Goal: Information Seeking & Learning: Learn about a topic

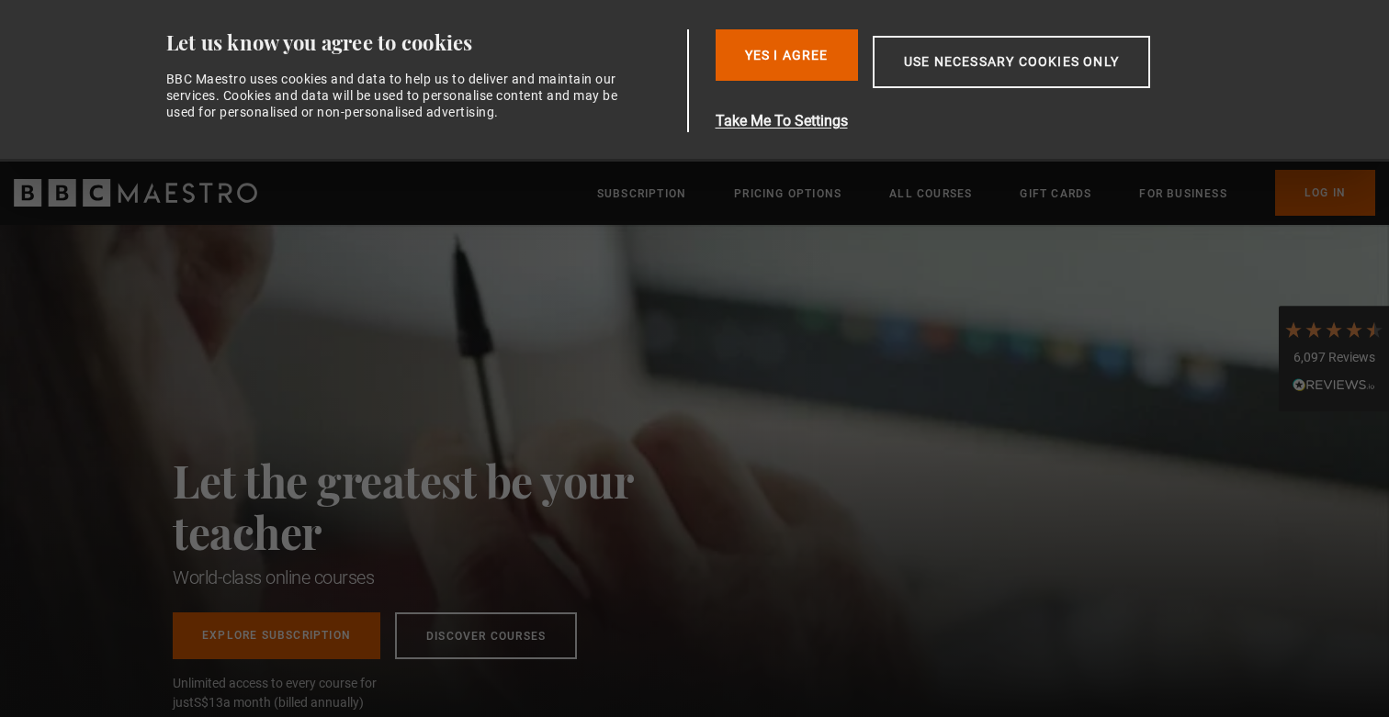
click at [774, 85] on div "Yes I Agree Take Me To Settings Allow selection Use necessary cookies only" at bounding box center [980, 80] width 529 height 103
click at [771, 61] on button "Yes I Agree" at bounding box center [787, 54] width 142 height 51
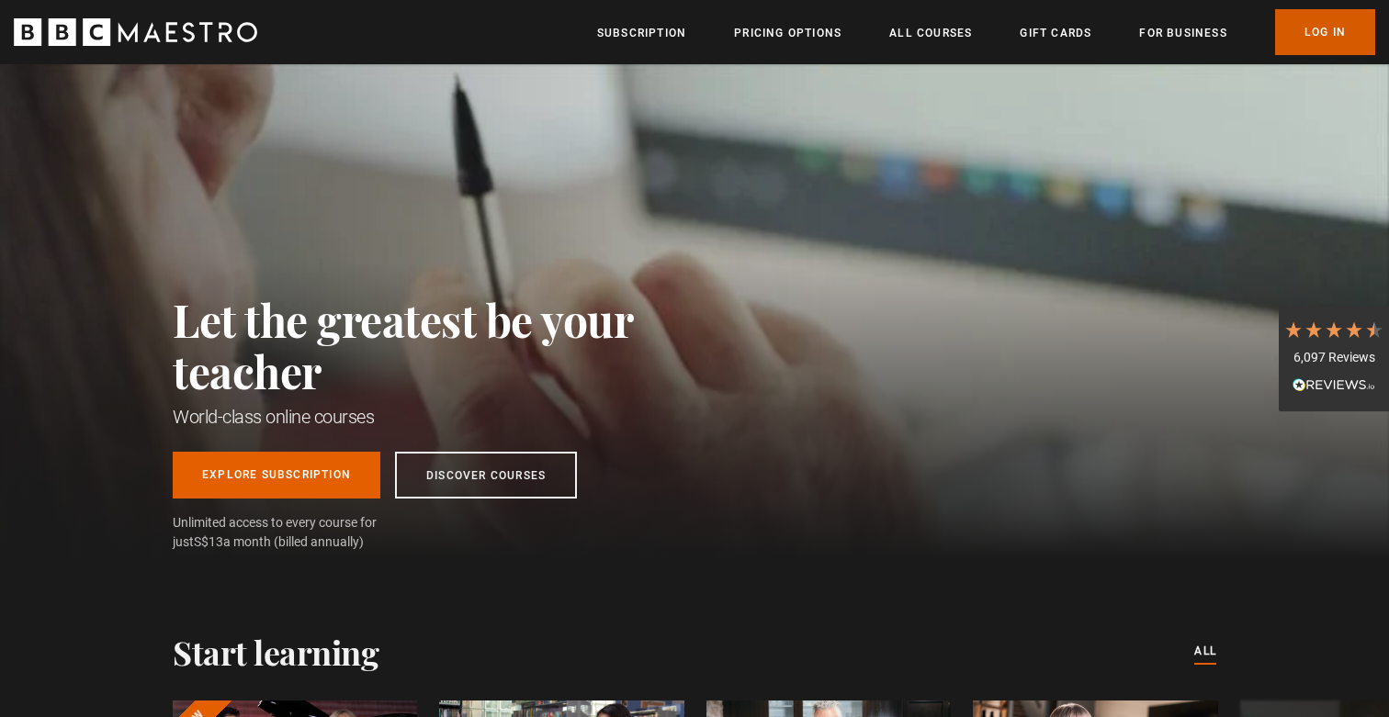
click at [1318, 44] on link "Log In" at bounding box center [1325, 32] width 100 height 46
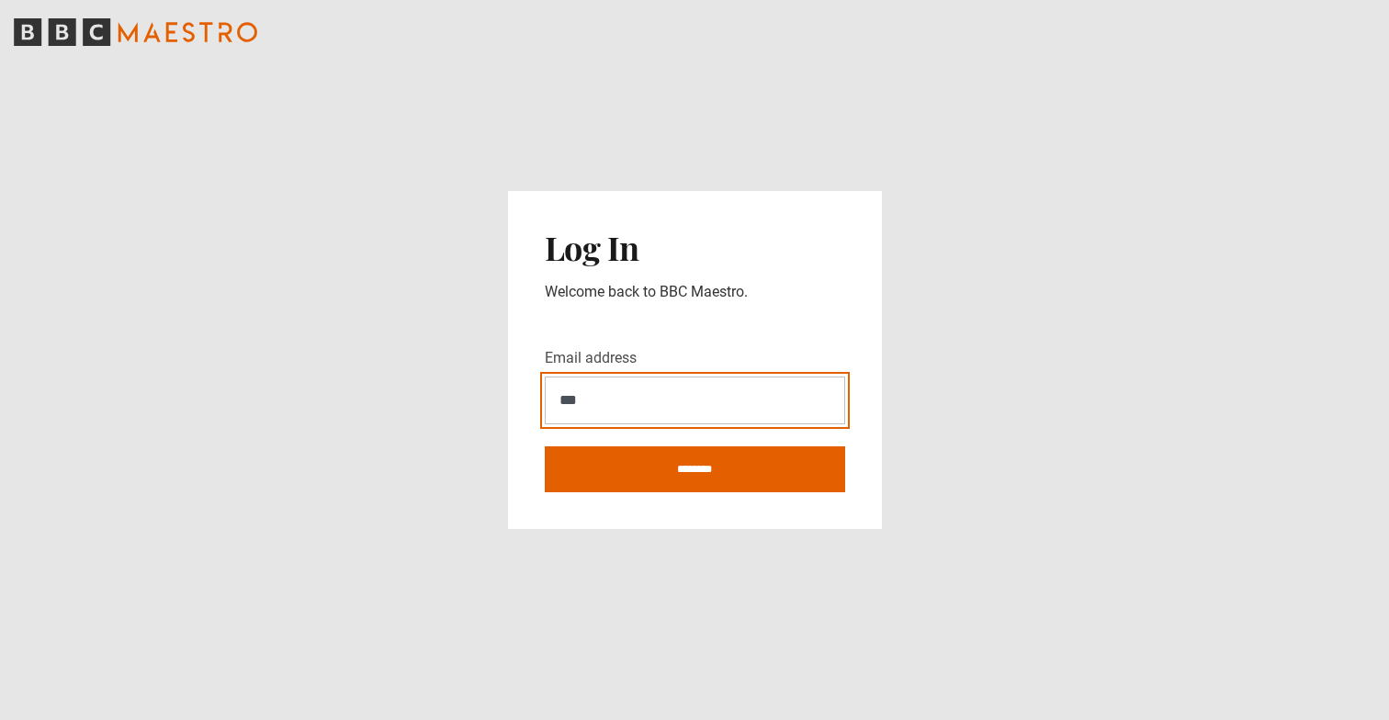
type input "**********"
click at [545, 446] on input "********" at bounding box center [695, 469] width 300 height 46
type input "**********"
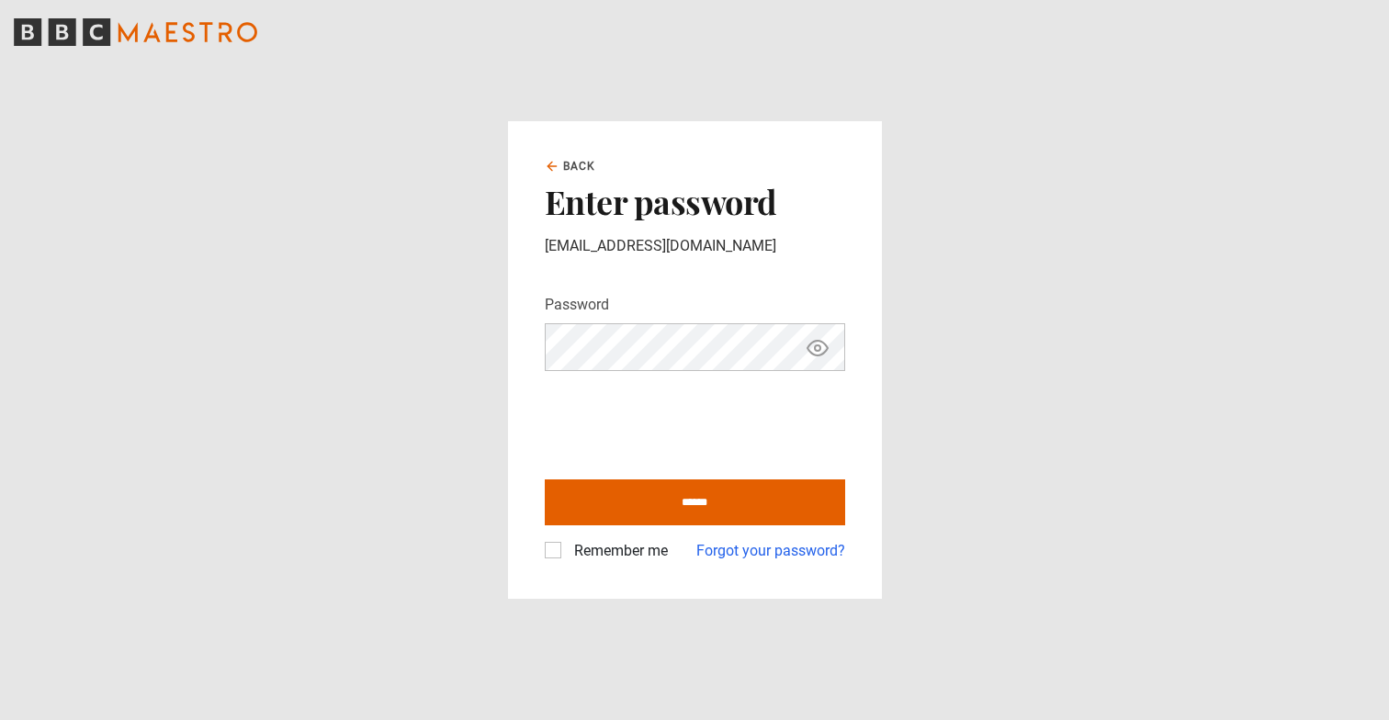
click at [567, 549] on label "Remember me" at bounding box center [617, 551] width 101 height 22
click at [592, 493] on input "******" at bounding box center [695, 502] width 300 height 46
type input "**********"
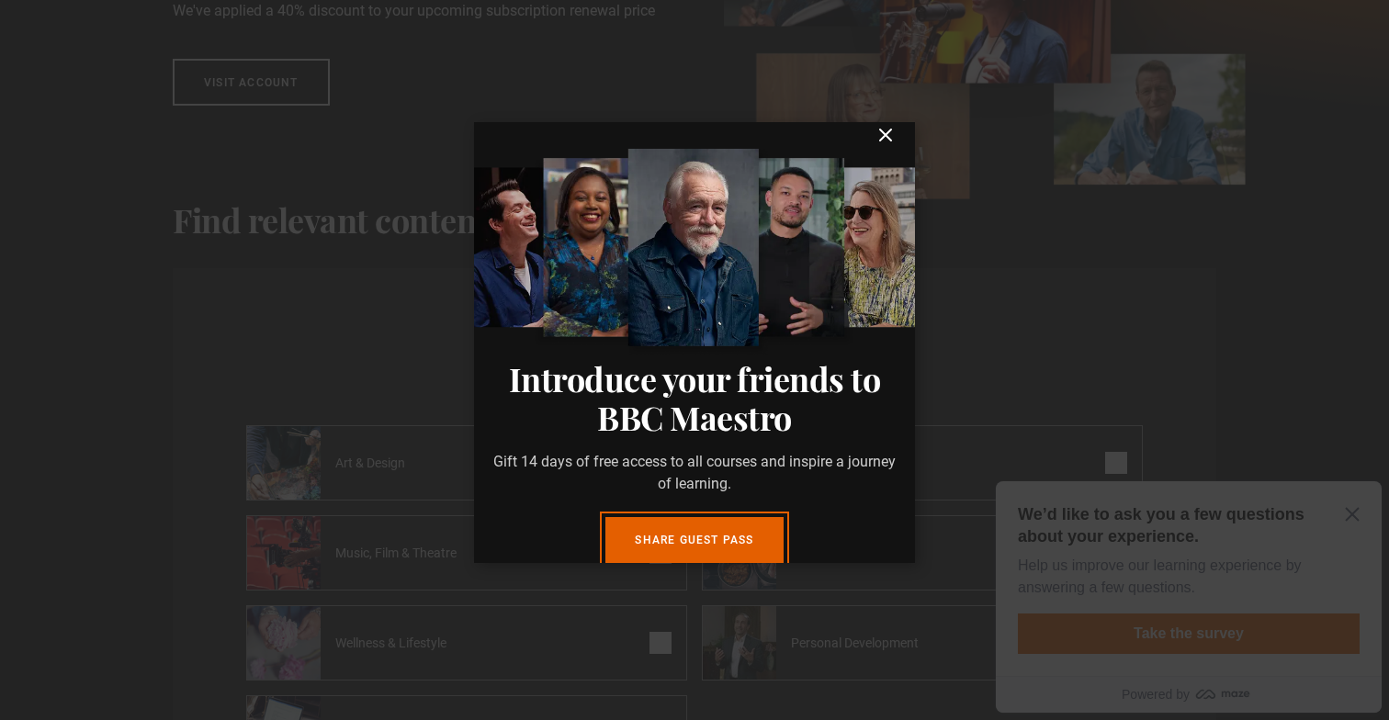
click at [878, 146] on icon "submit" at bounding box center [885, 135] width 22 height 22
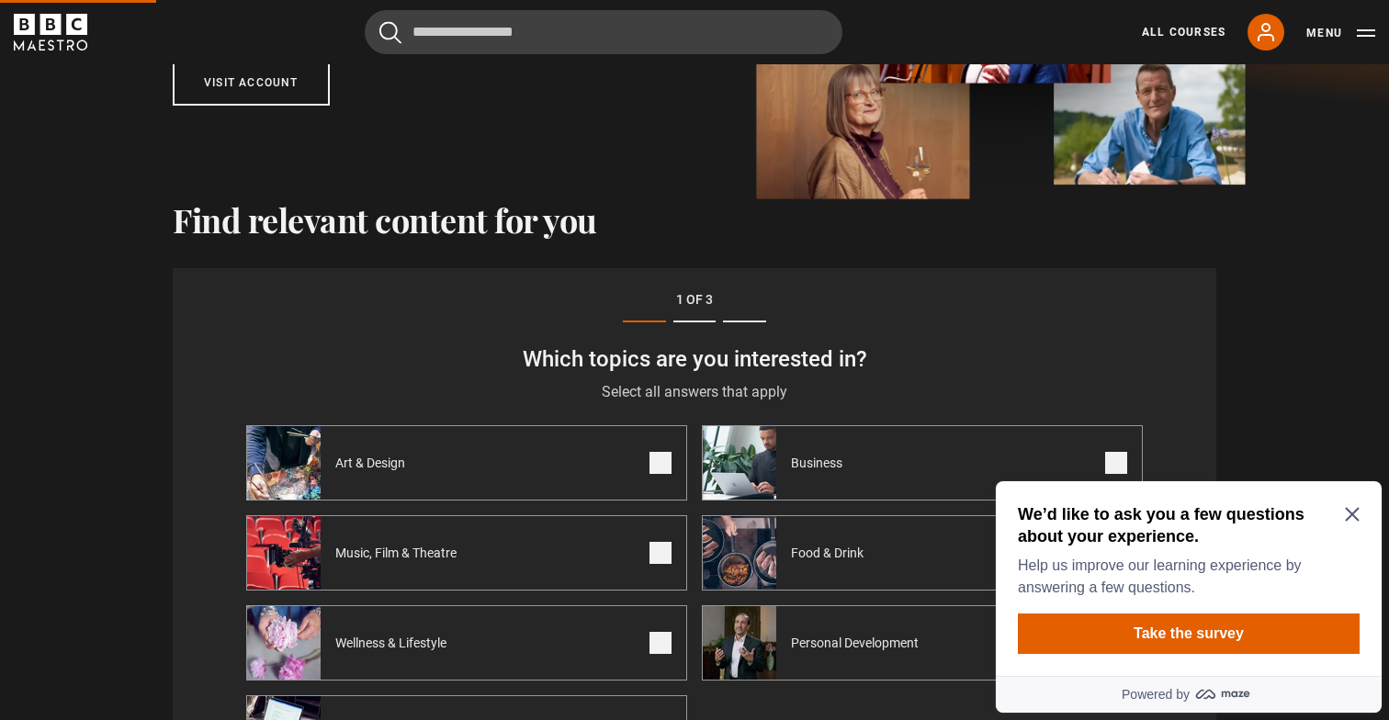
click at [1358, 526] on div "We’d like to ask you a few questions about your experience. Help us improve our…" at bounding box center [1189, 551] width 342 height 96
click at [1353, 514] on icon "Close Maze Prompt" at bounding box center [1352, 514] width 15 height 15
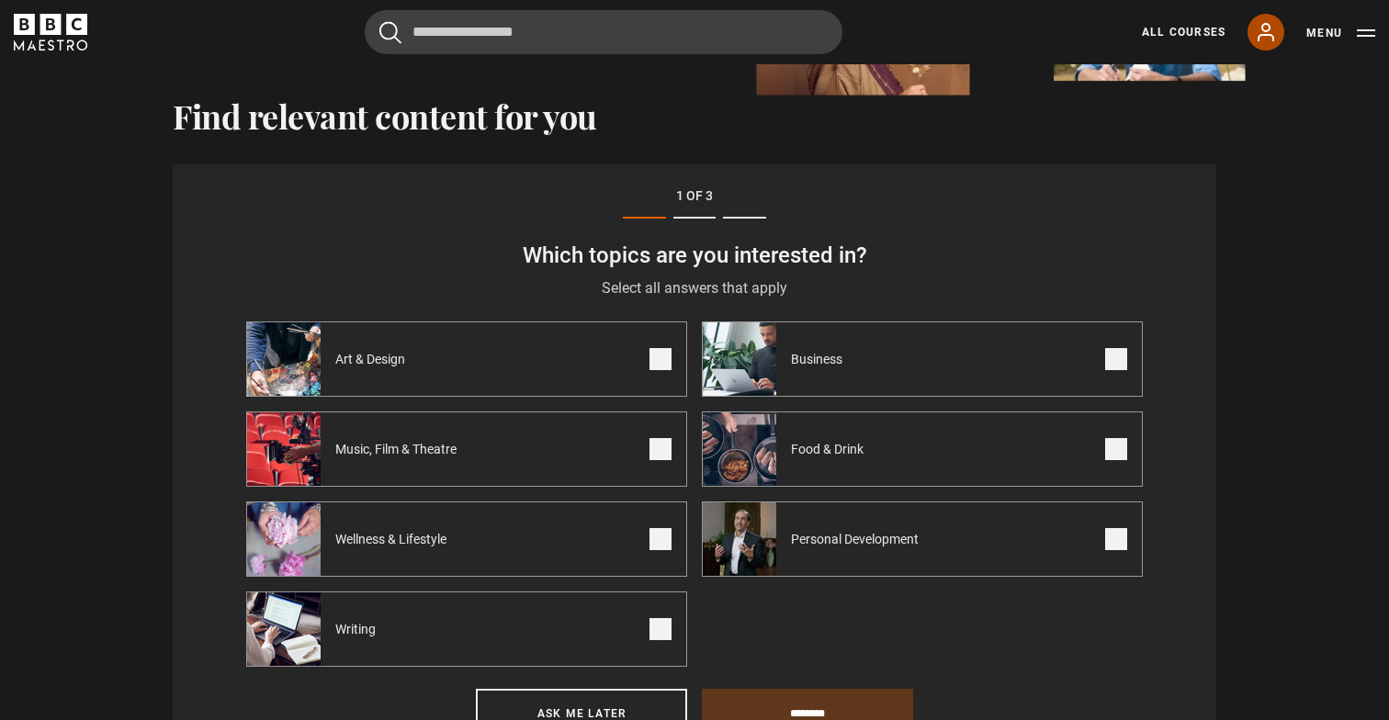
click at [1260, 40] on icon at bounding box center [1266, 32] width 22 height 22
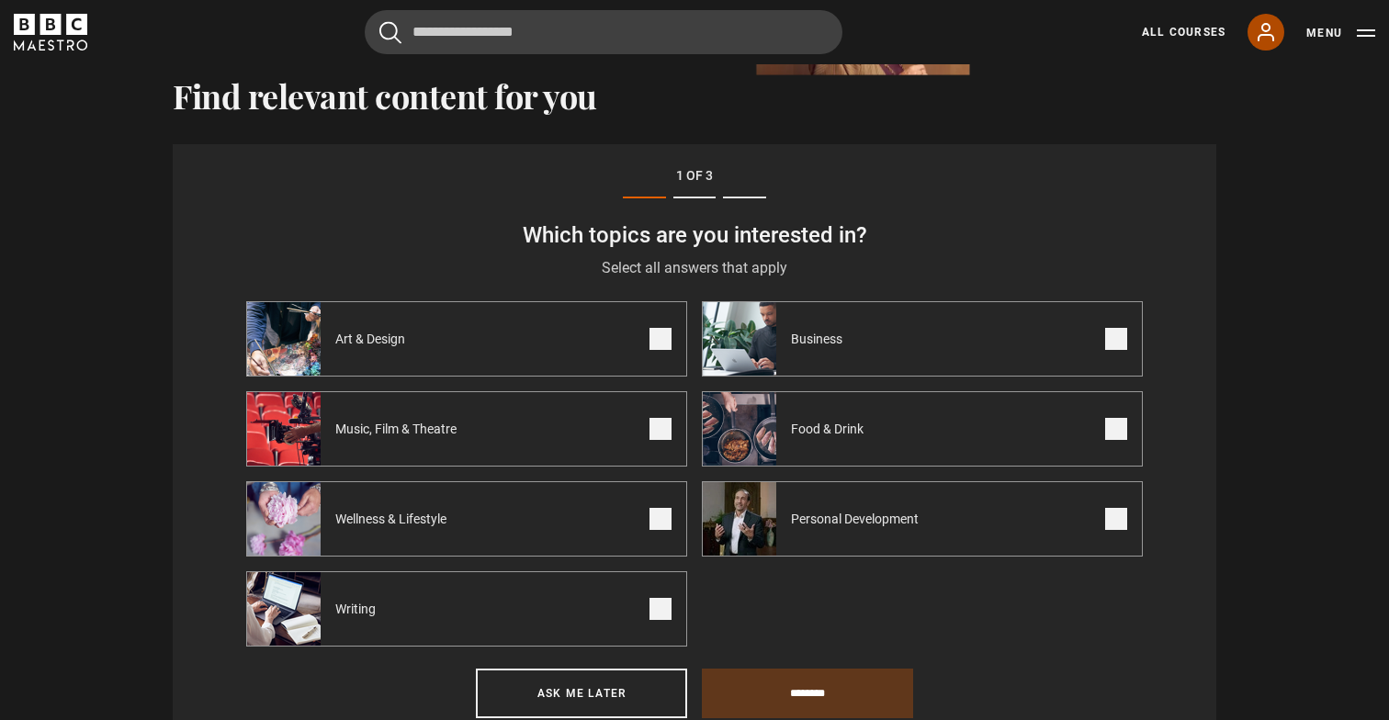
scroll to position [432, 0]
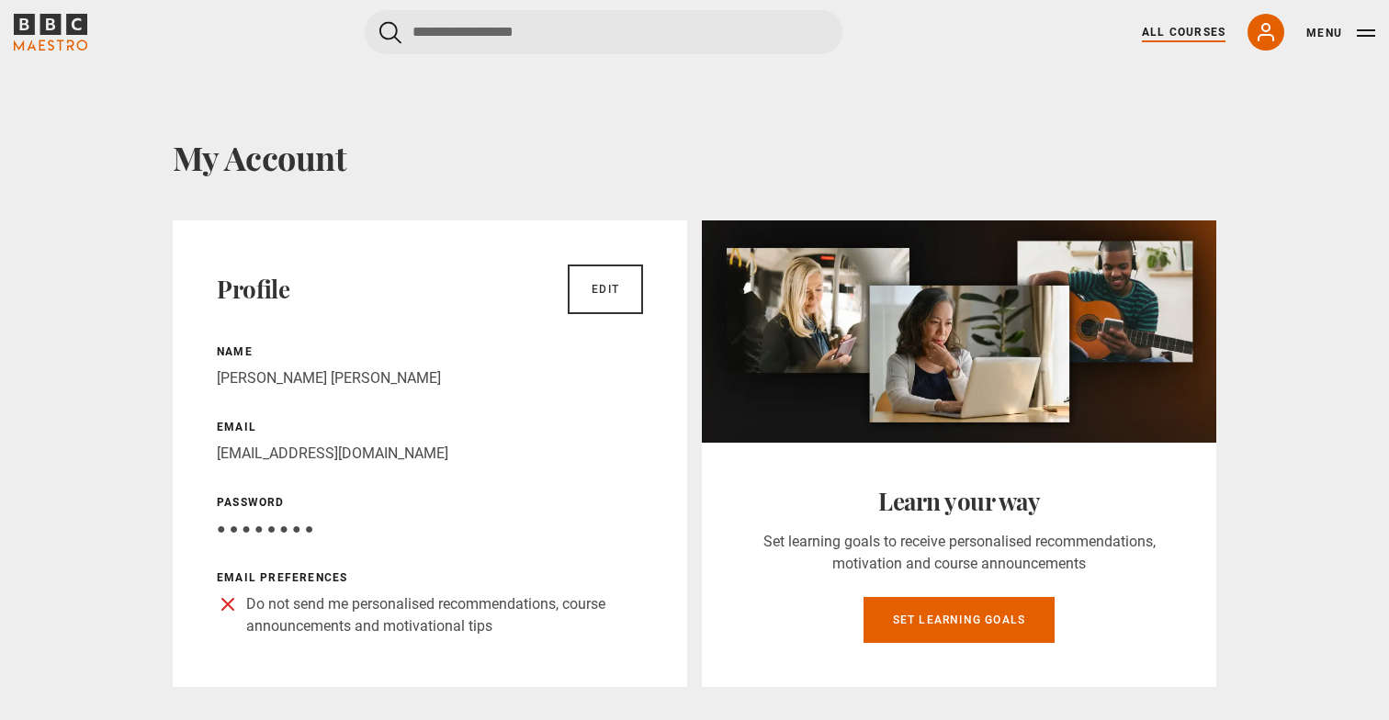
click at [1154, 34] on link "All Courses" at bounding box center [1184, 32] width 84 height 17
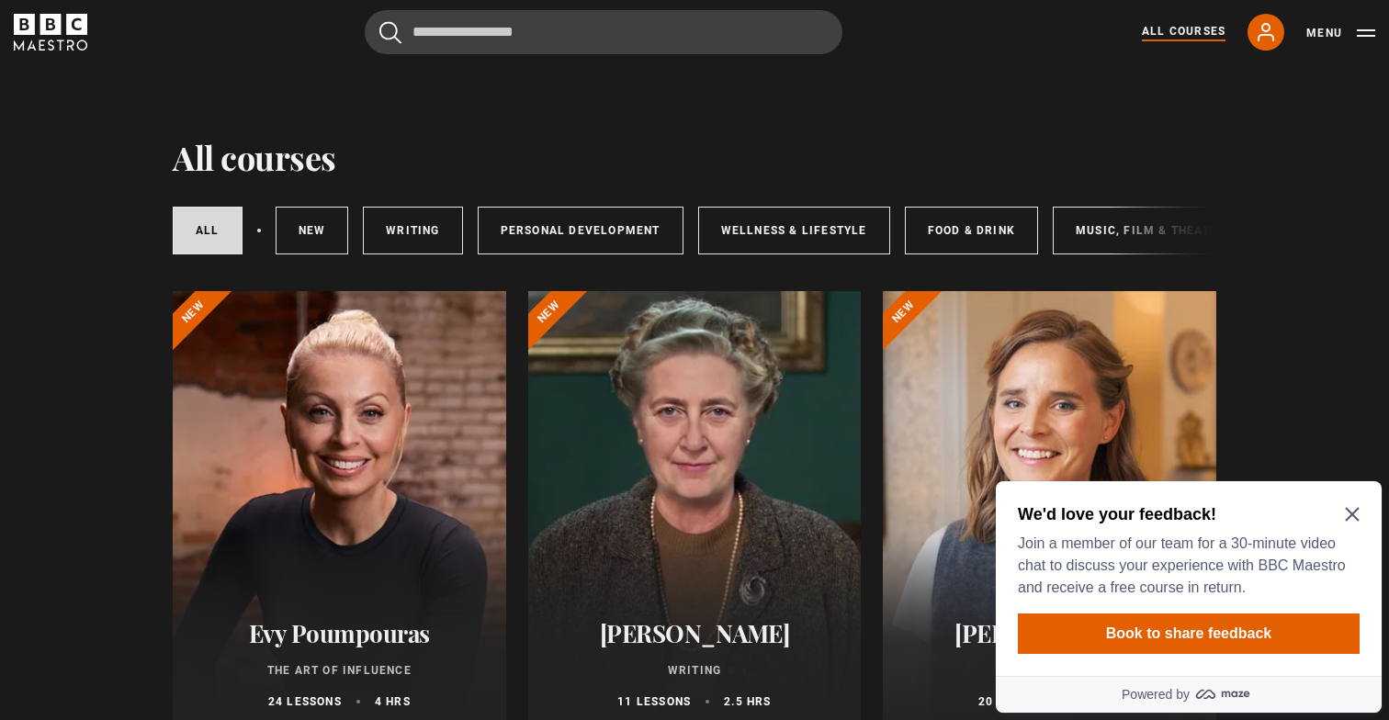
click at [1349, 509] on icon "Close Maze Prompt" at bounding box center [1352, 514] width 15 height 15
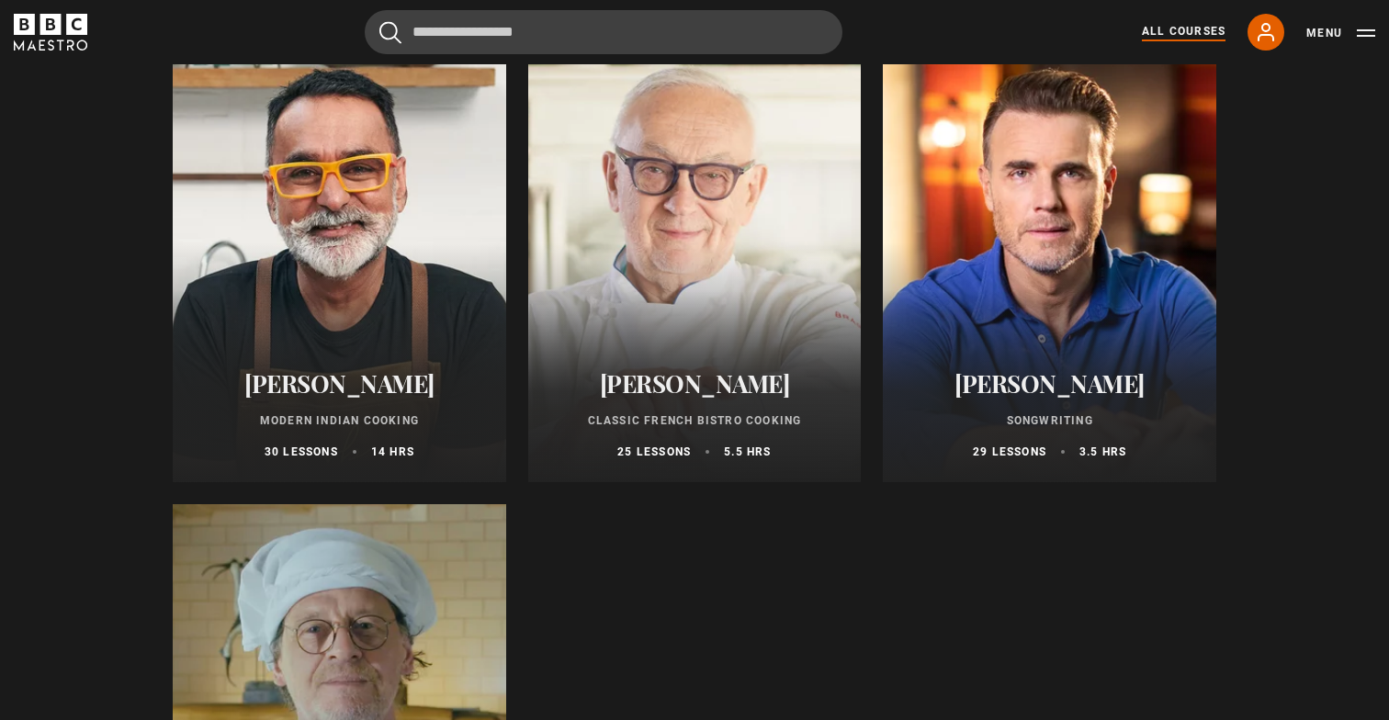
scroll to position [6721, 0]
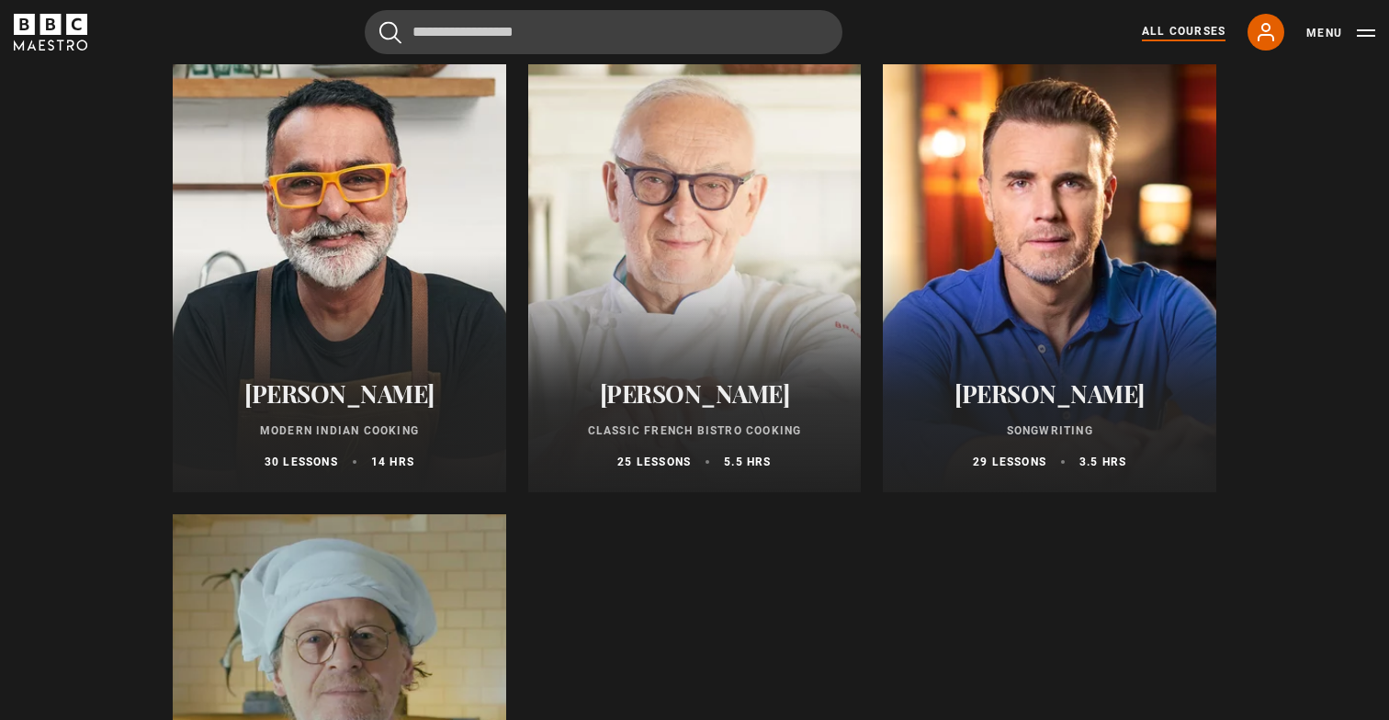
click at [1054, 225] on div at bounding box center [1049, 271] width 333 height 441
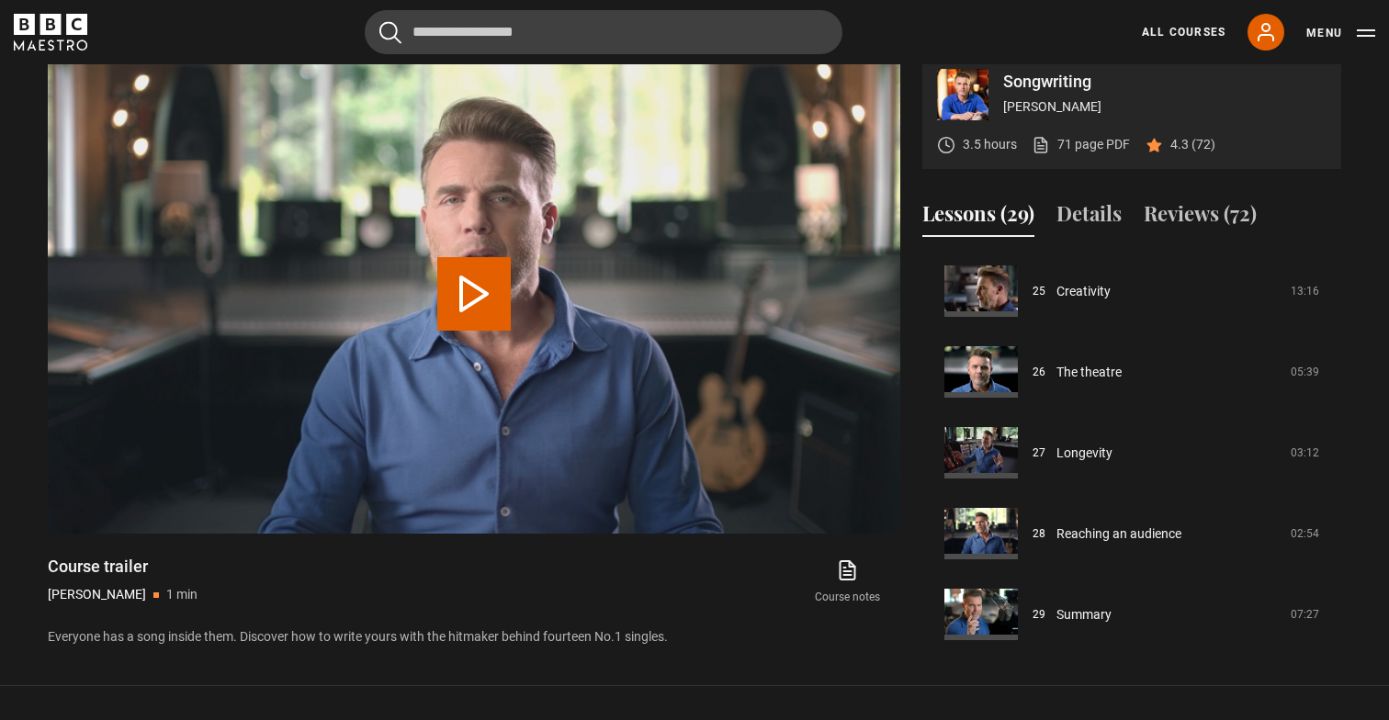
scroll to position [2028, 0]
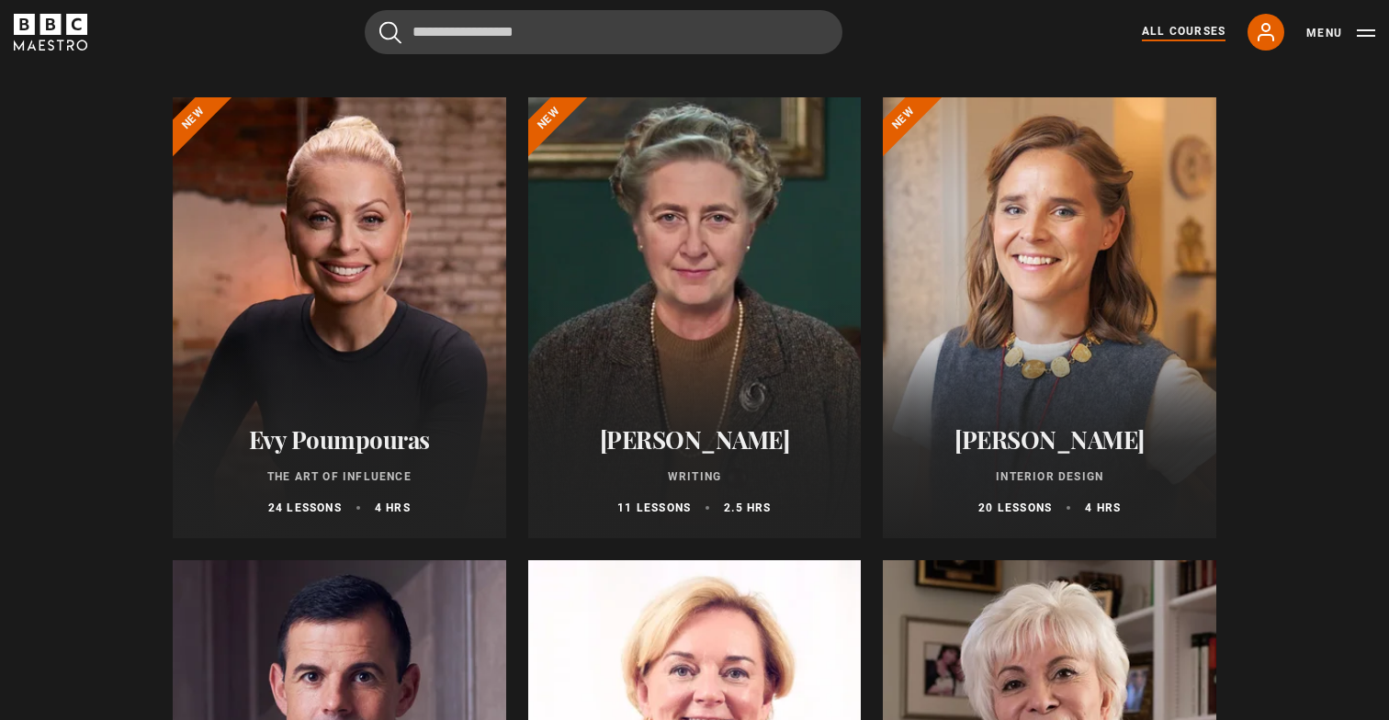
scroll to position [193, 0]
click at [328, 283] on div at bounding box center [339, 318] width 333 height 441
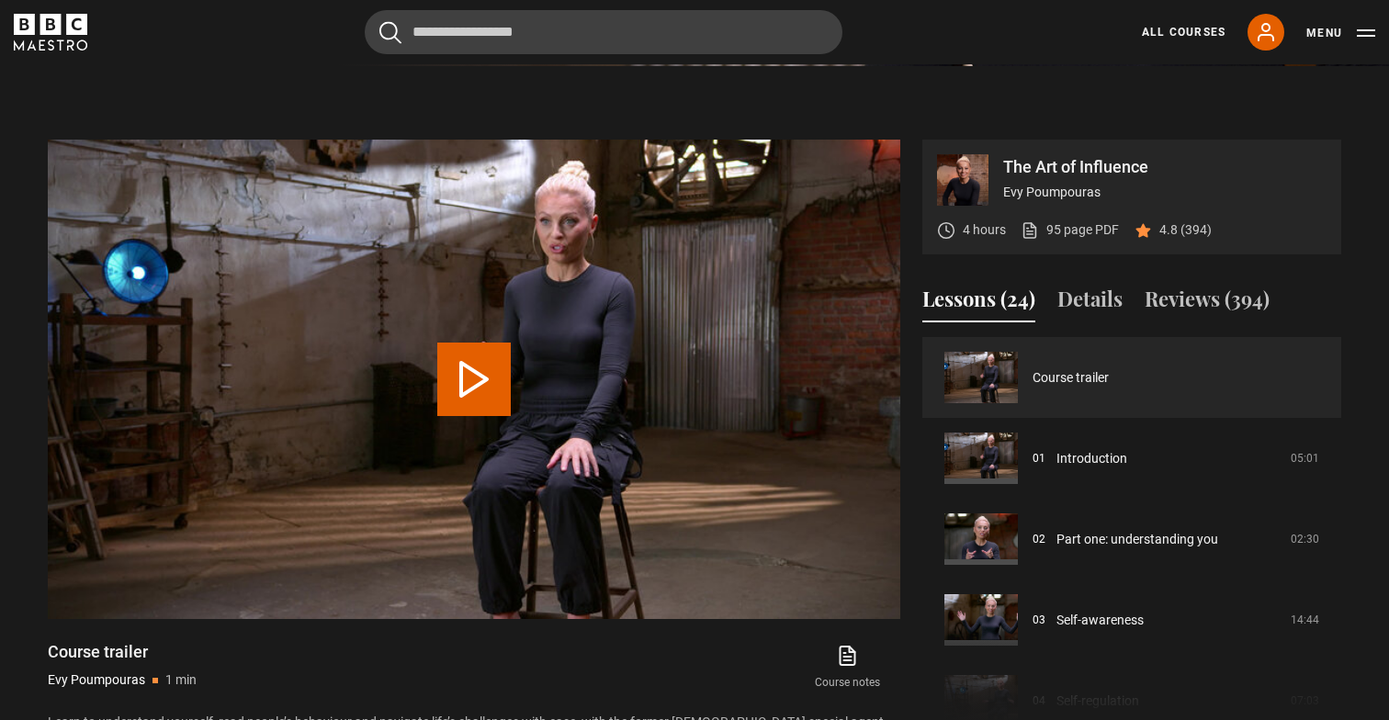
scroll to position [718, 0]
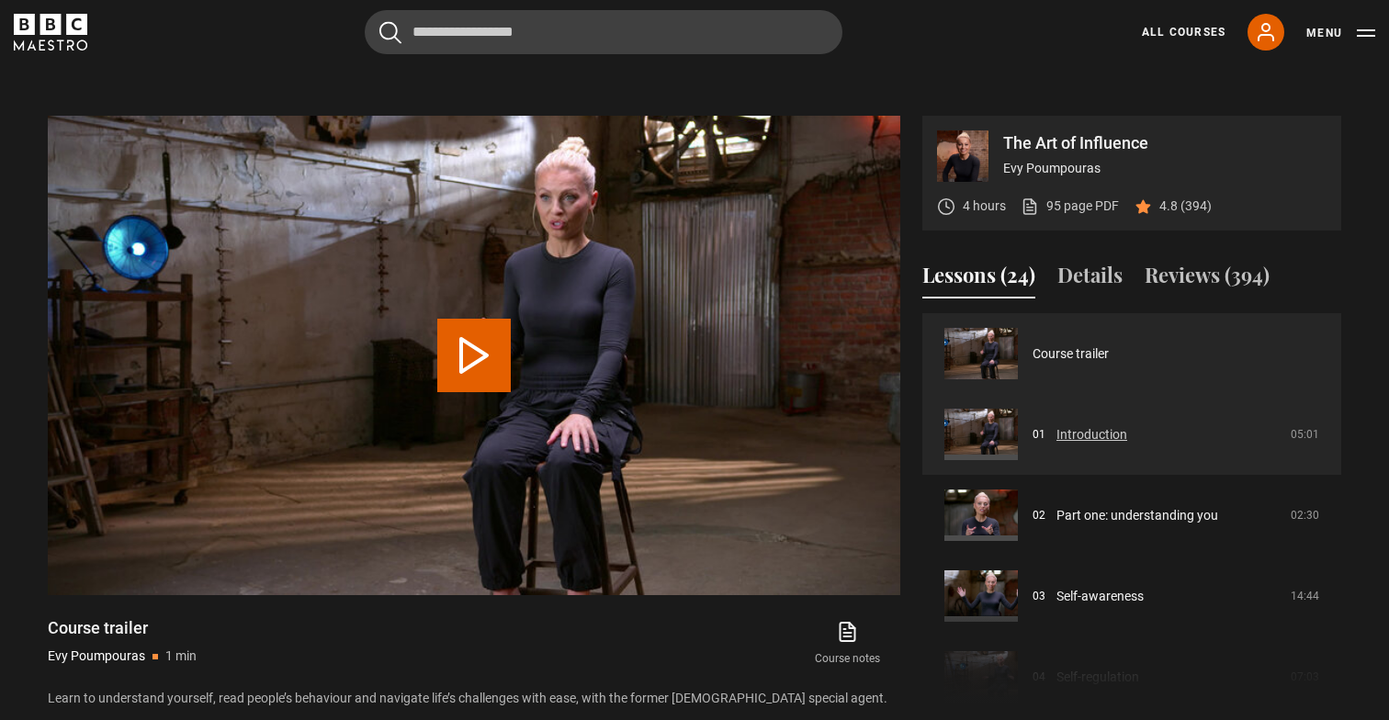
click at [1107, 432] on link "Introduction" at bounding box center [1091, 434] width 71 height 19
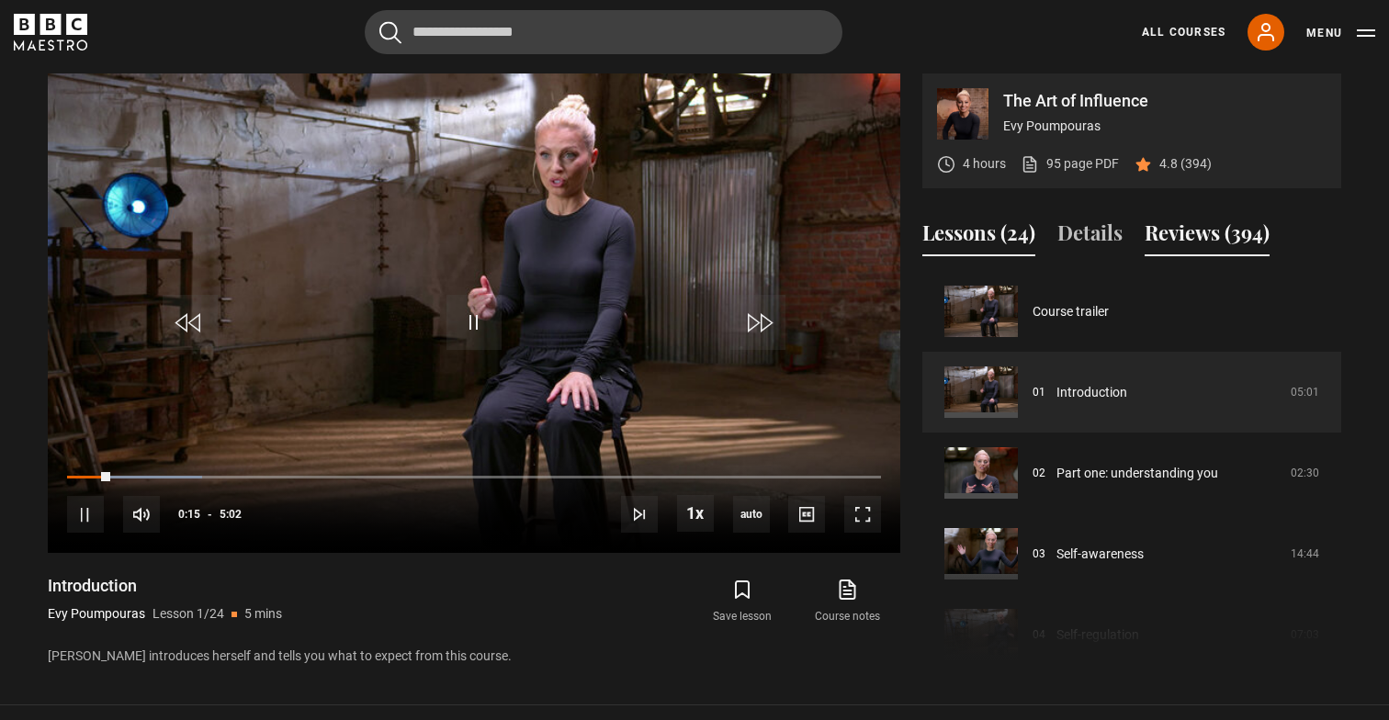
click at [1231, 232] on button "Reviews (394)" at bounding box center [1206, 237] width 125 height 39
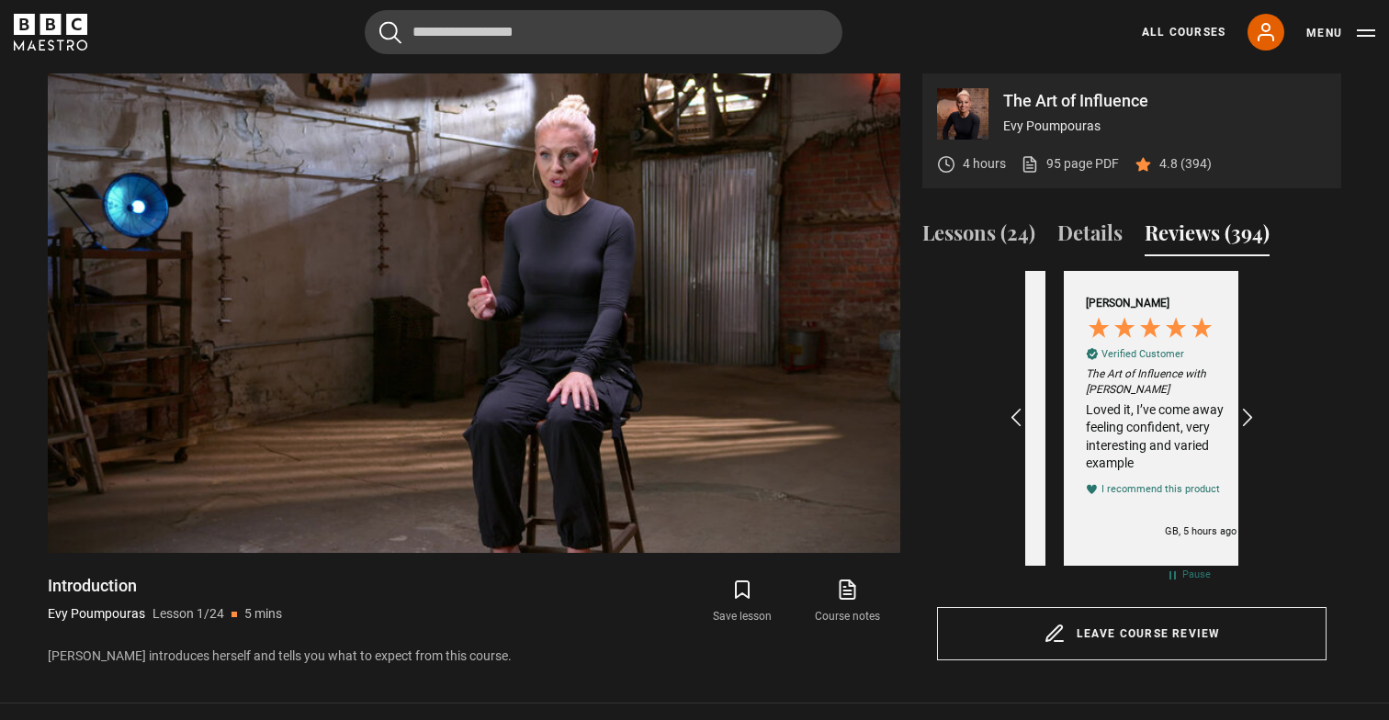
click at [1308, 300] on div "Excellent 4.7 average 1,080 reviews Marci C Verified Customer The Art of Influe…" at bounding box center [1131, 431] width 389 height 321
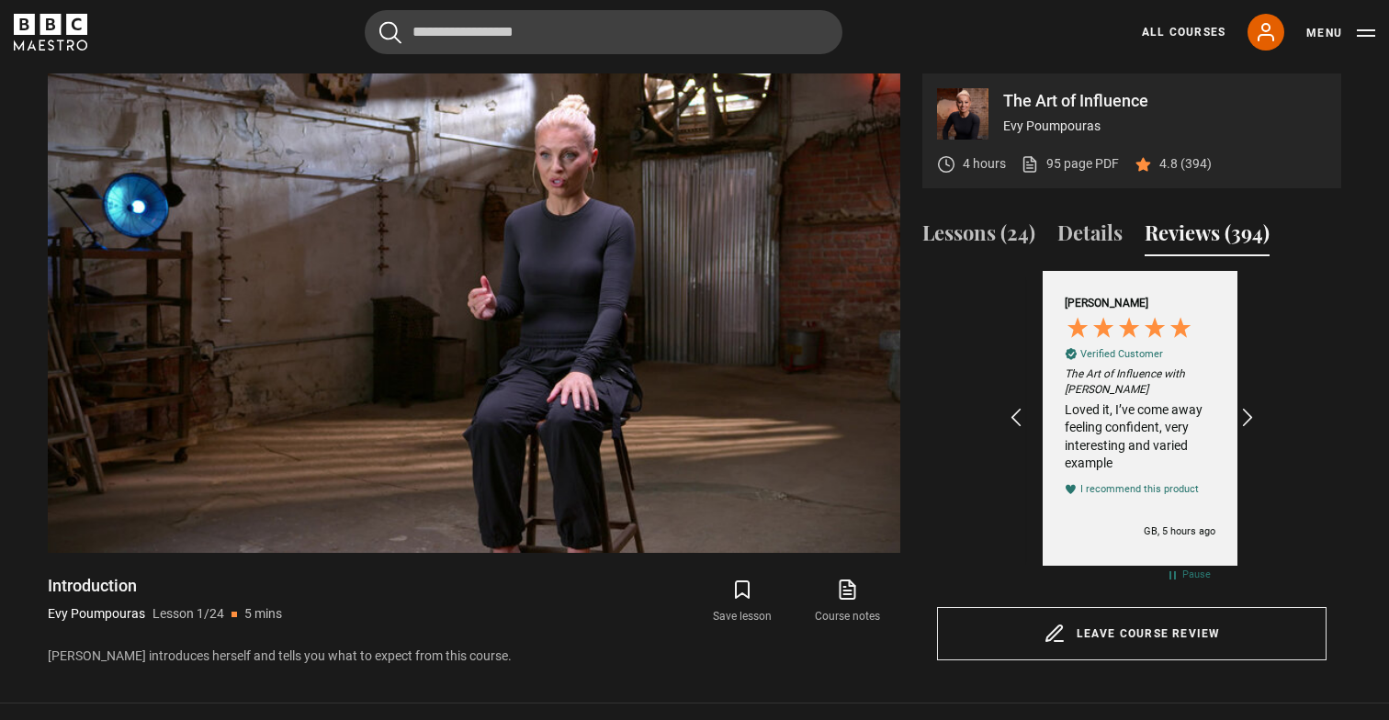
scroll to position [0, 213]
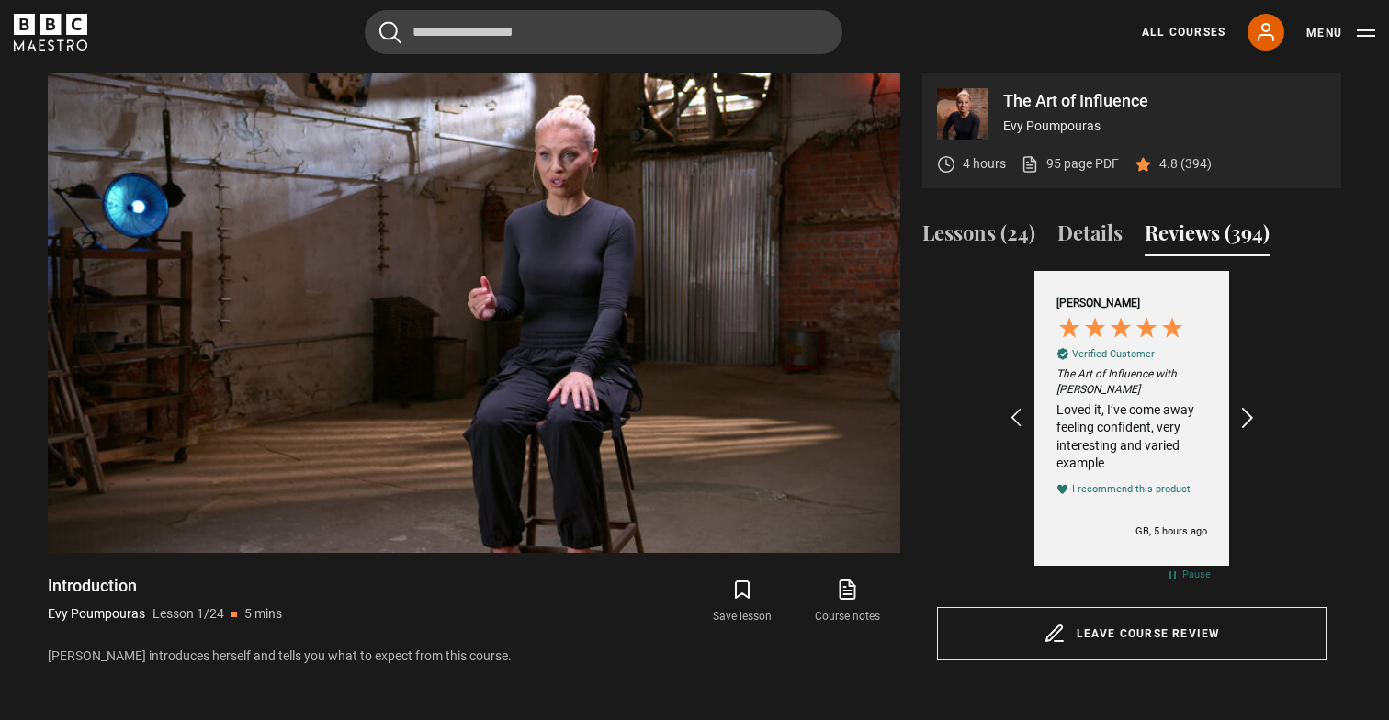
click at [1247, 413] on icon "REVIEWS.io Carousel Scroll Right" at bounding box center [1248, 419] width 26 height 26
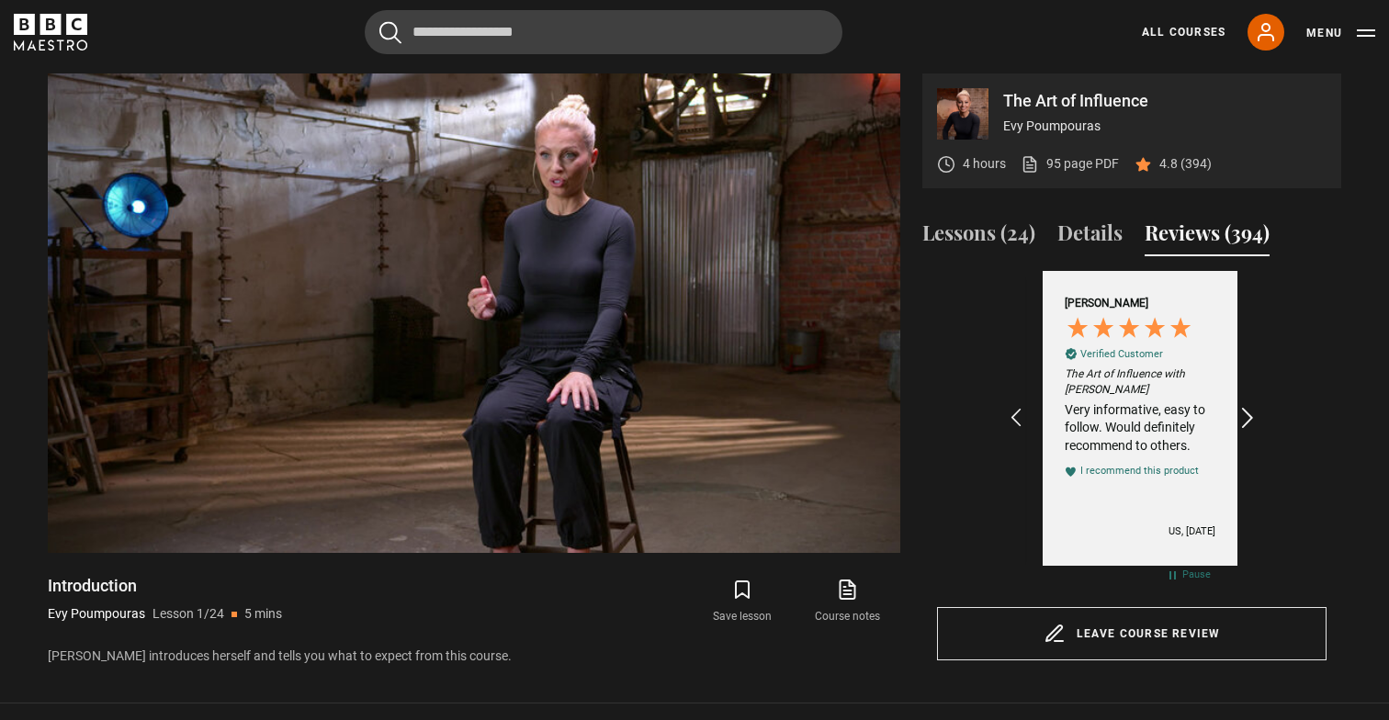
scroll to position [0, 426]
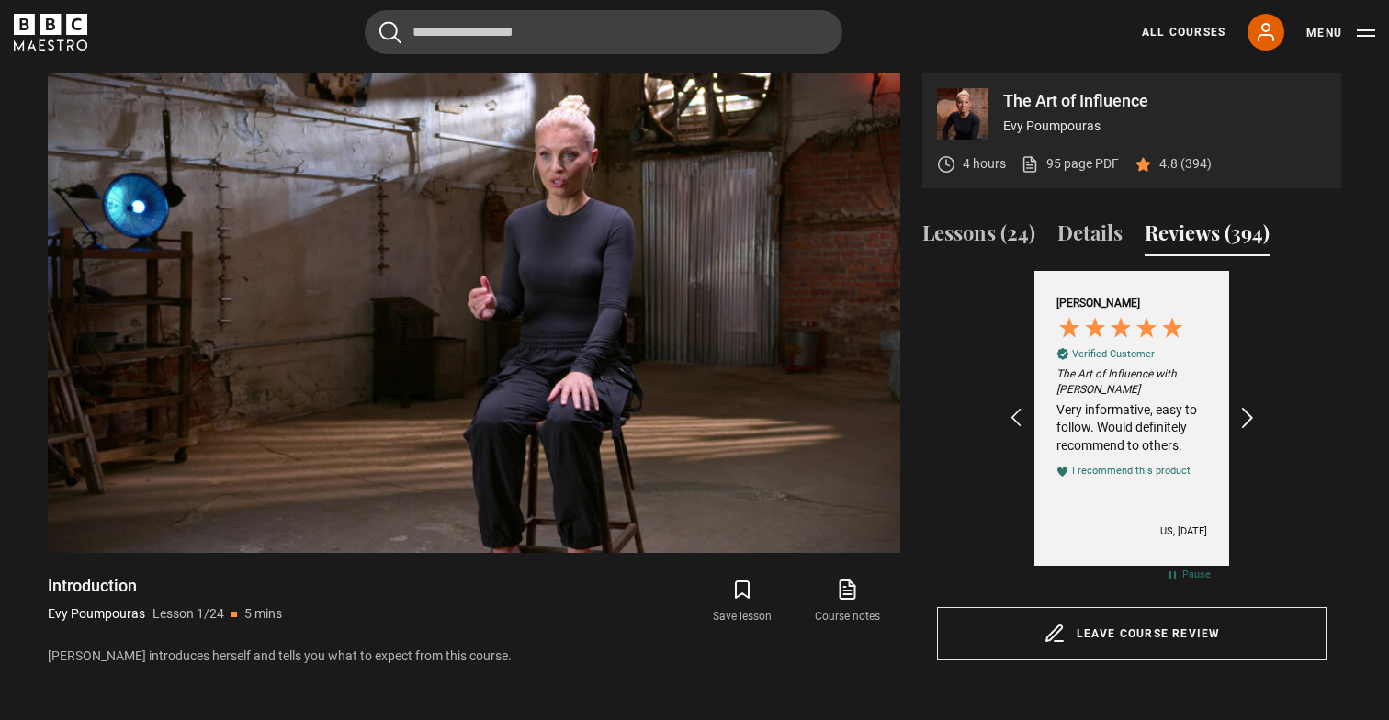
click at [1251, 417] on icon "REVIEWS.io Carousel Scroll Right" at bounding box center [1248, 419] width 26 height 26
click at [1362, 445] on section "The Art of Influence Evy Poumpouras 4 hours 95 page PDF (opens in new tab) 4.8 …" at bounding box center [694, 352] width 1389 height 704
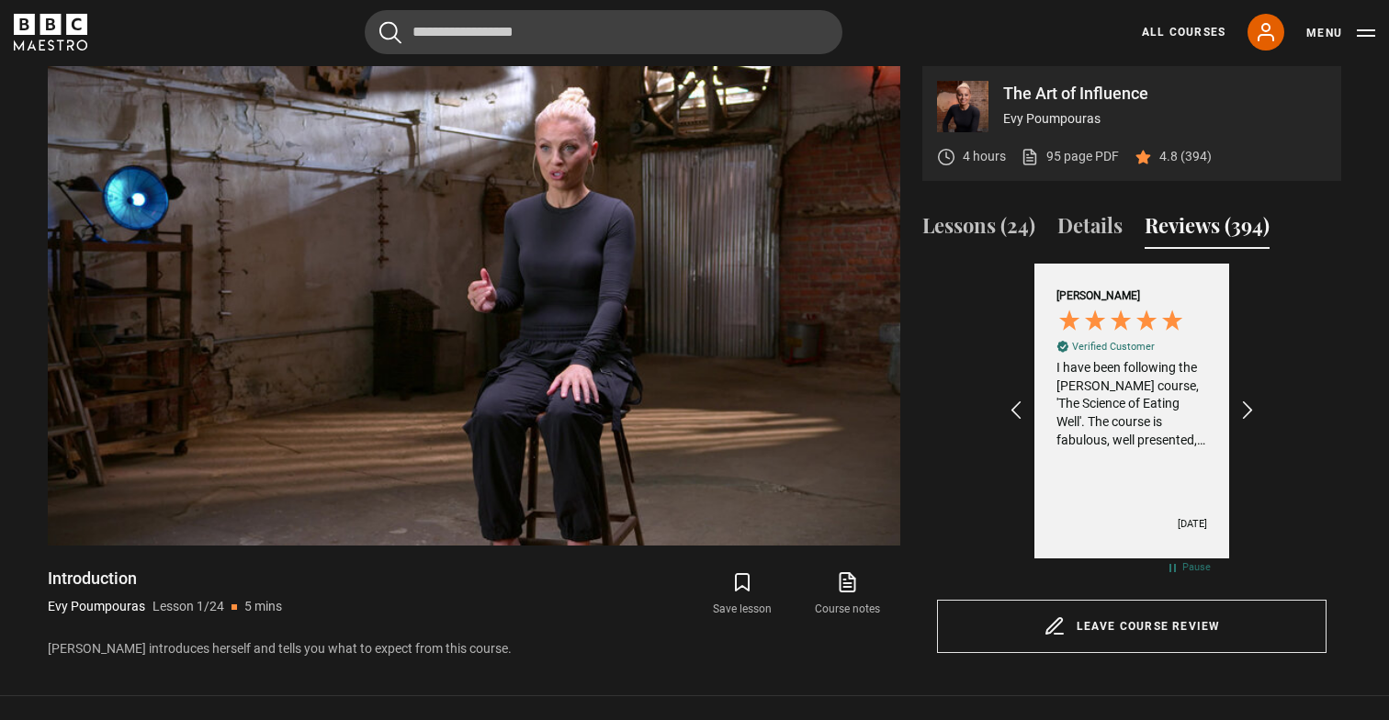
scroll to position [692, 0]
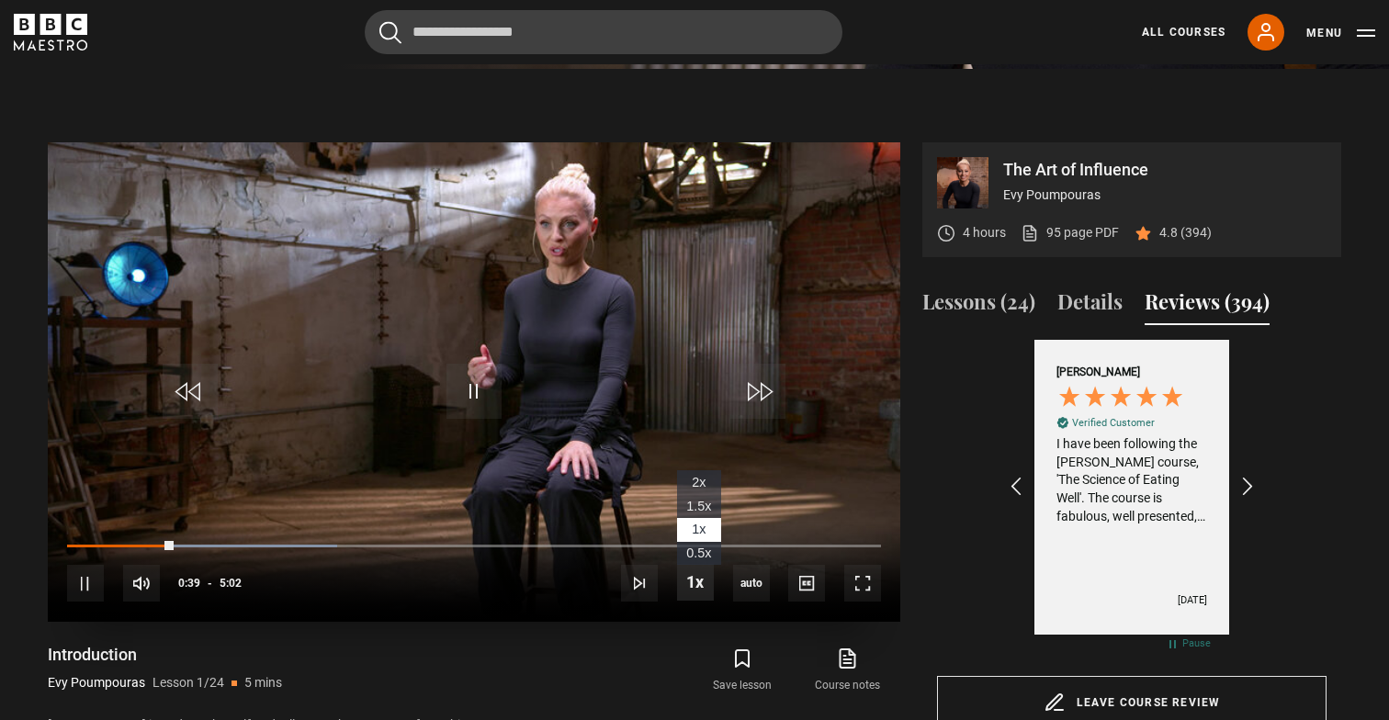
click at [696, 577] on span "Video Player" at bounding box center [695, 582] width 37 height 37
click at [710, 526] on li "1x" at bounding box center [699, 530] width 44 height 24
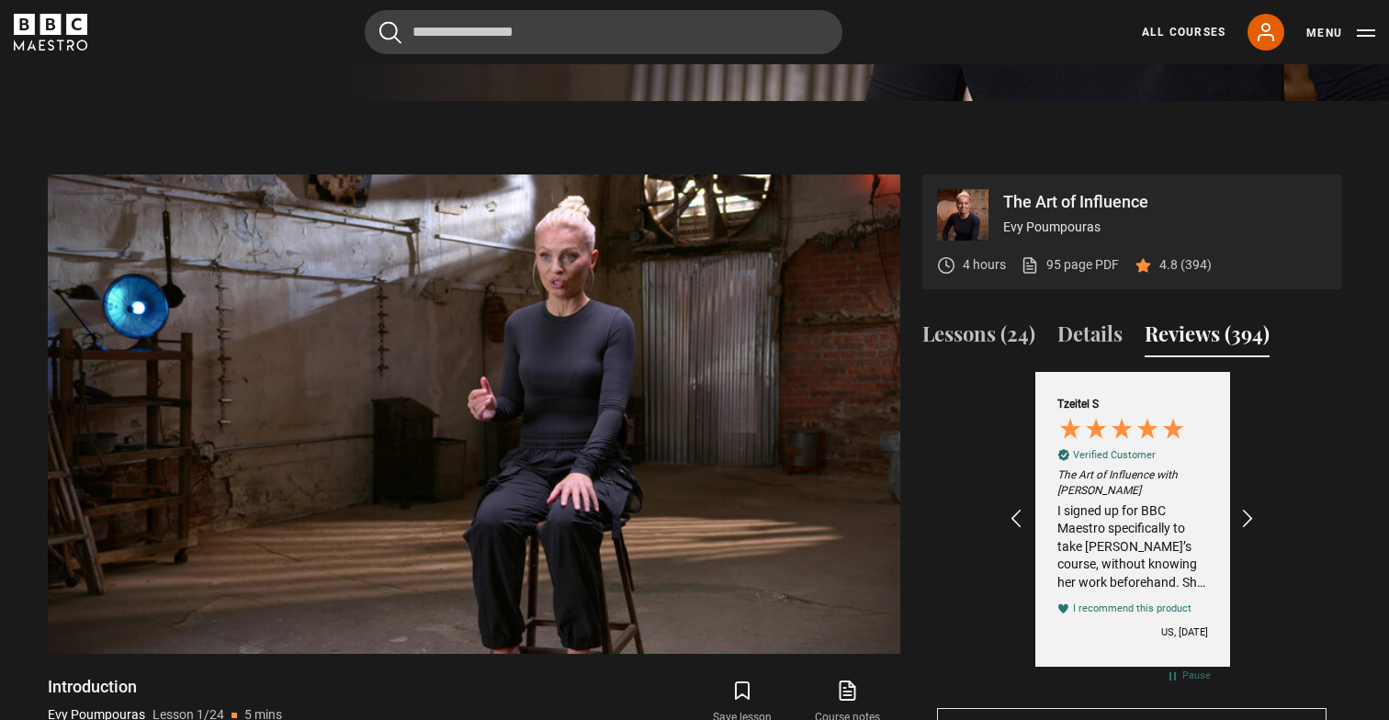
scroll to position [0, 2131]
click at [1335, 35] on button "Menu" at bounding box center [1340, 33] width 69 height 18
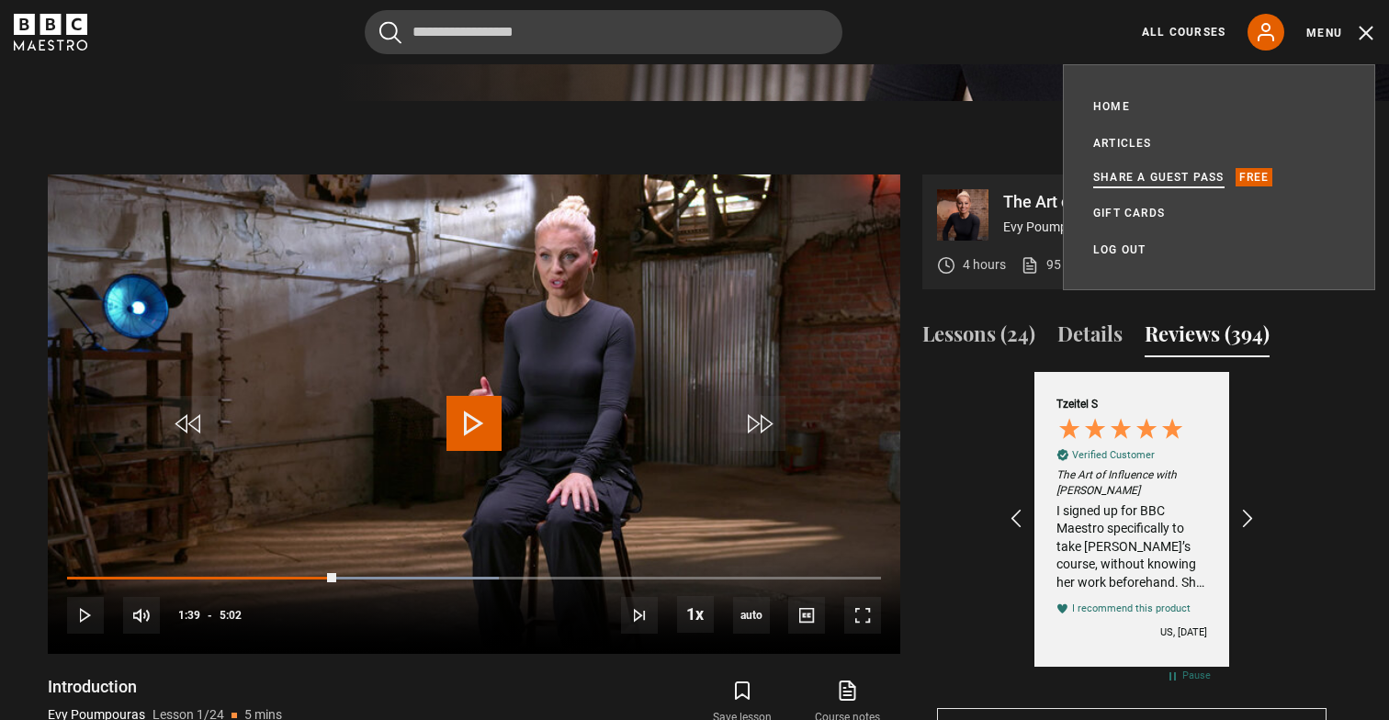
click at [1157, 175] on link "Share a guest pass" at bounding box center [1158, 177] width 131 height 18
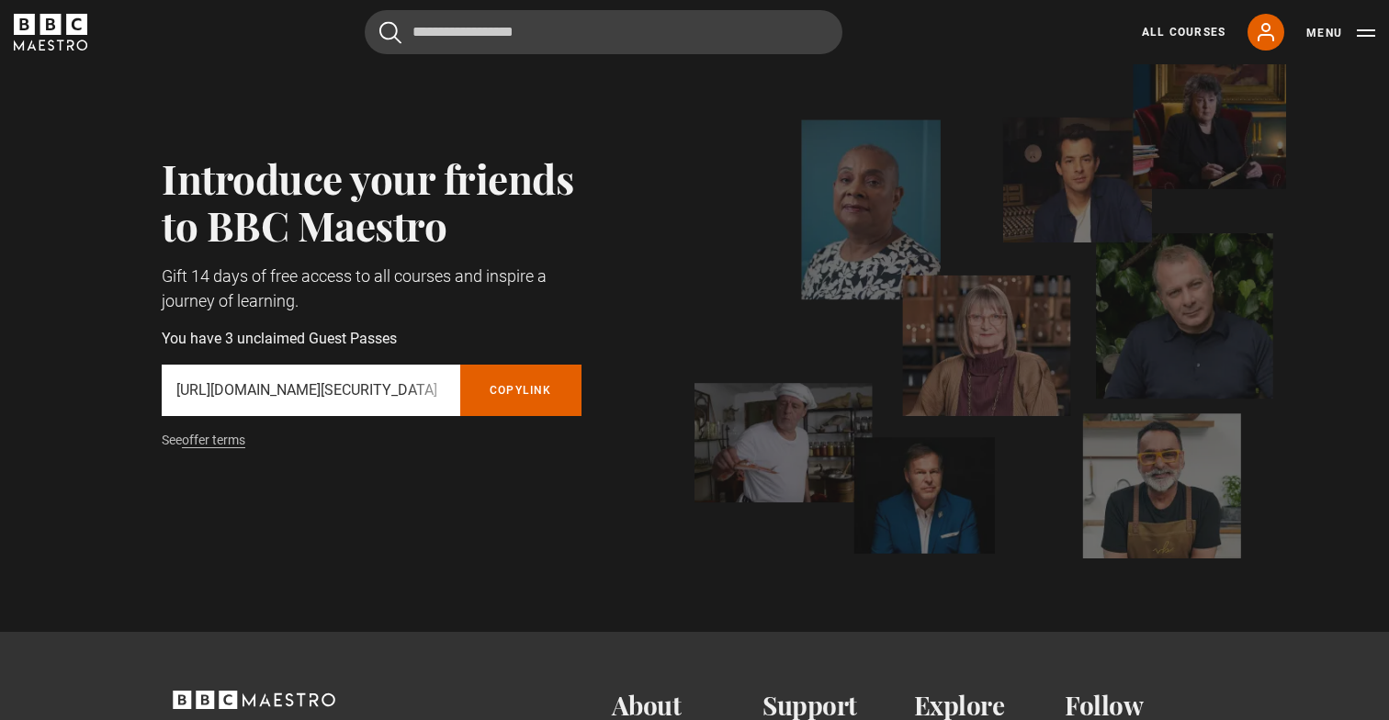
scroll to position [86, 0]
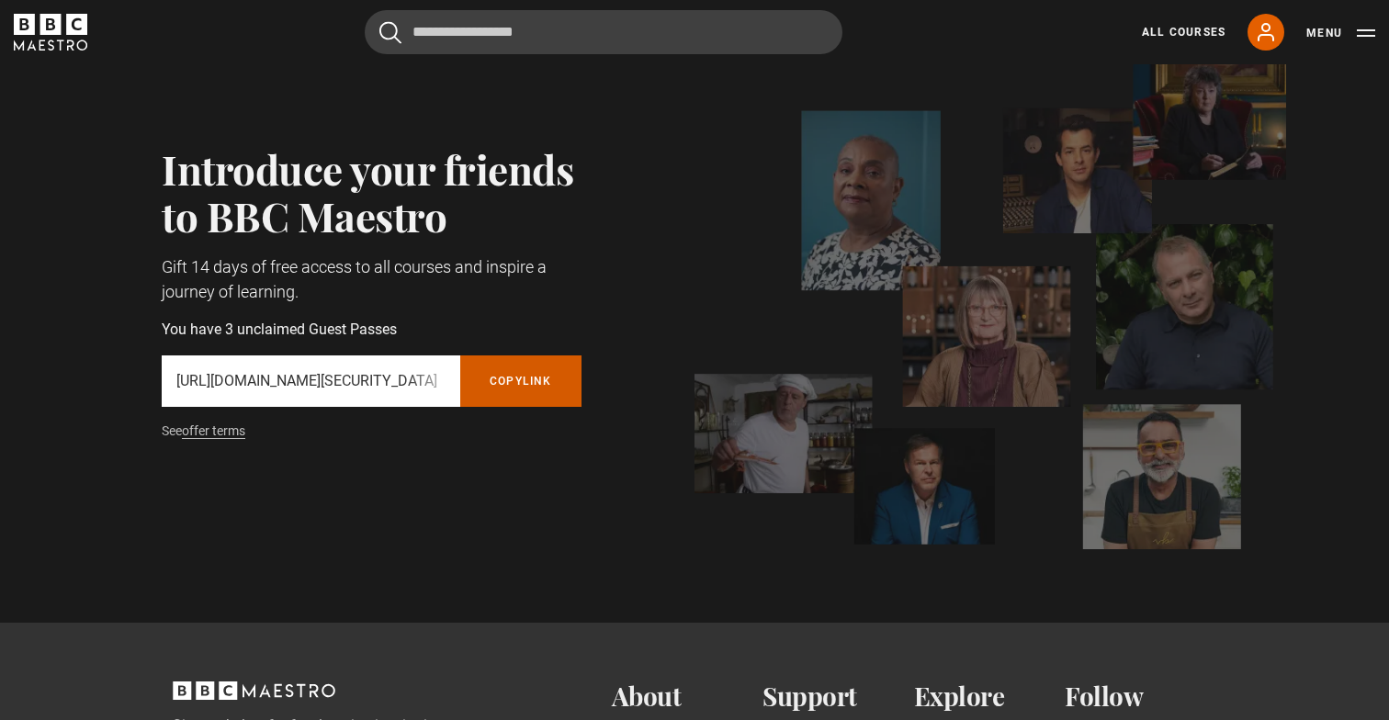
click at [521, 379] on button "Copy referral link" at bounding box center [520, 380] width 121 height 51
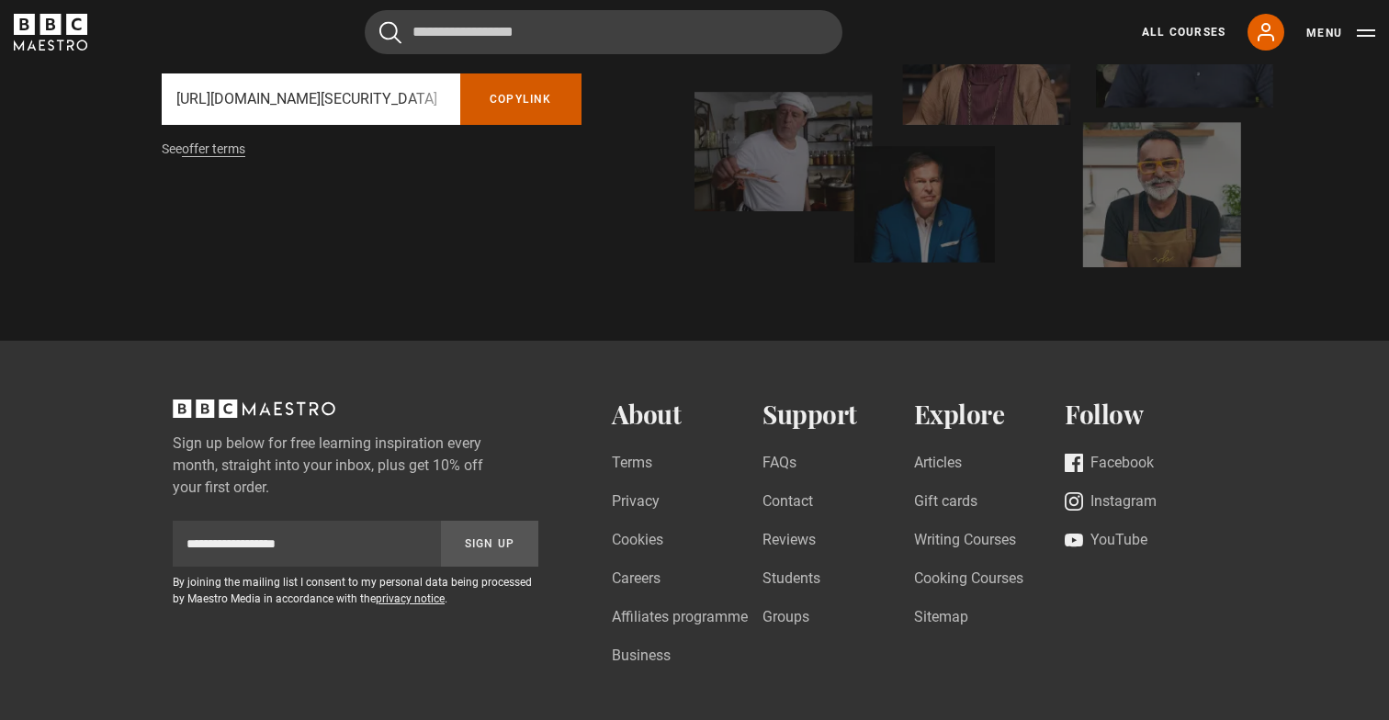
scroll to position [377, 0]
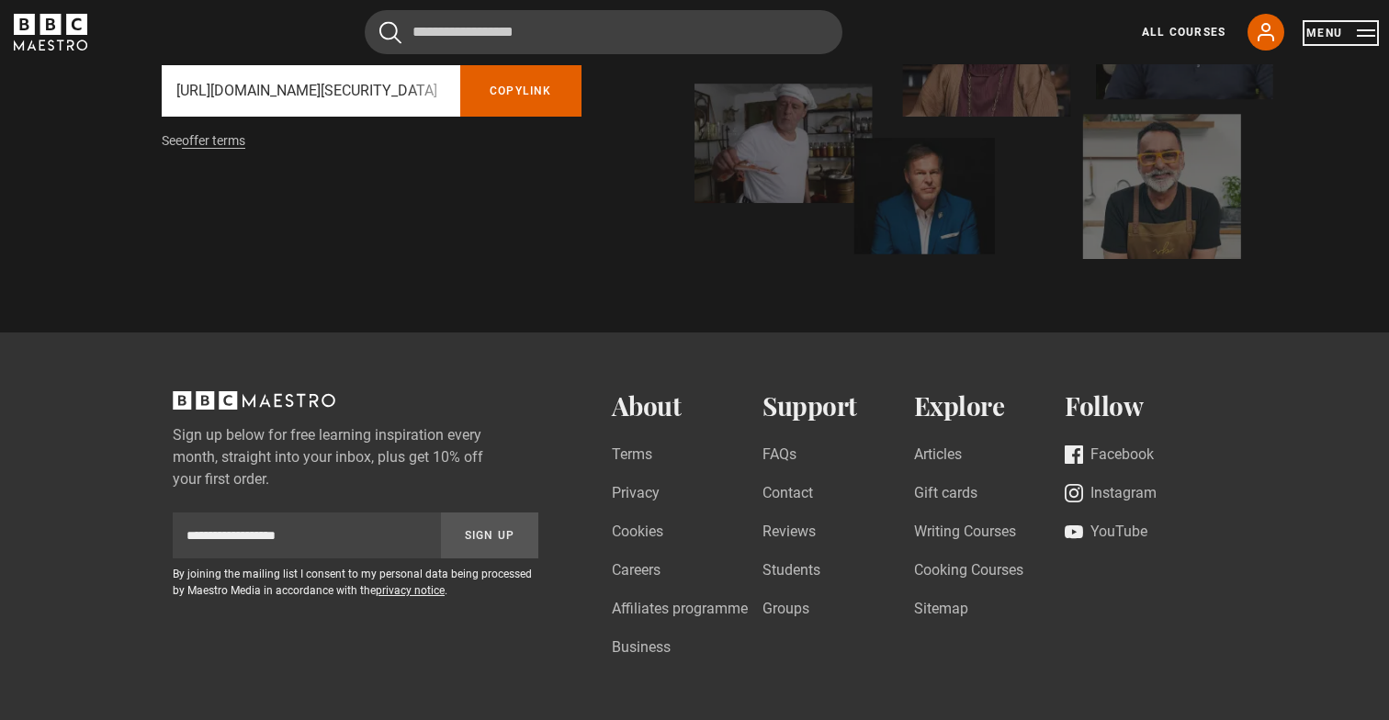
click at [1315, 37] on button "Menu" at bounding box center [1340, 33] width 69 height 18
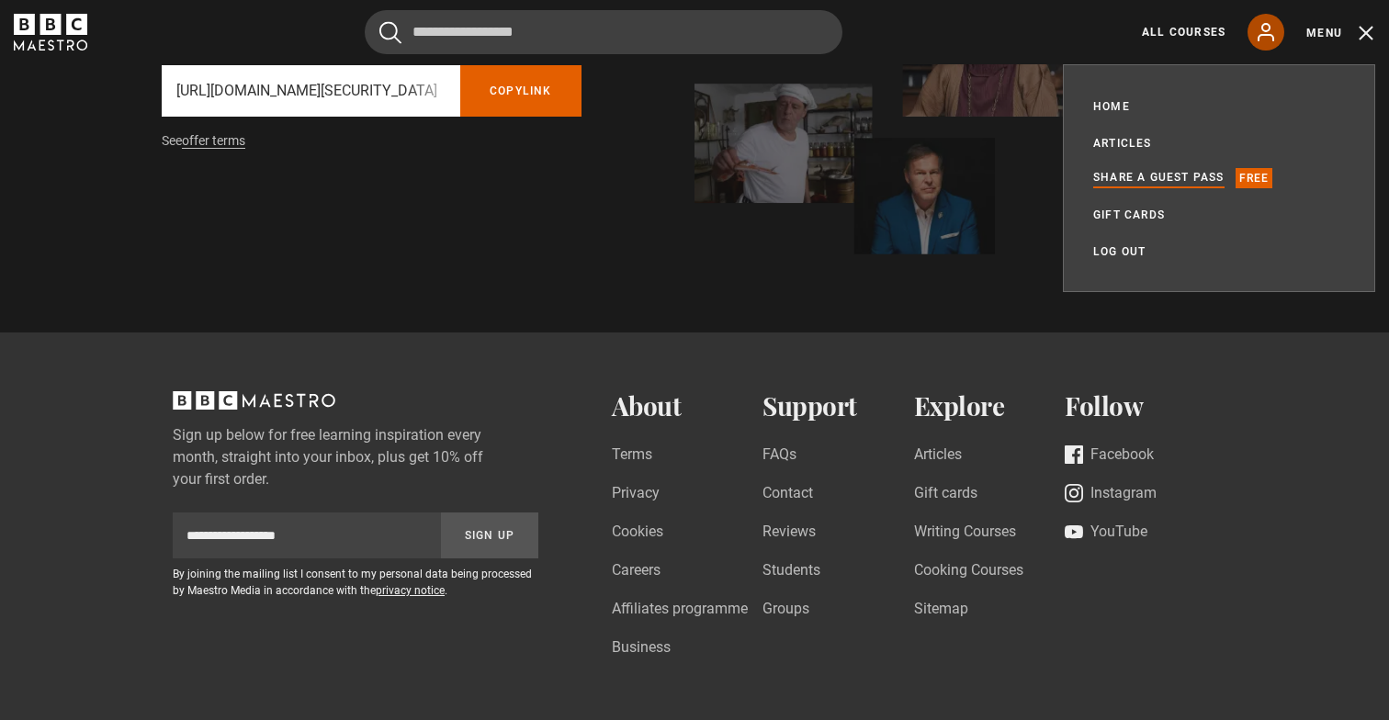
click at [1261, 36] on icon at bounding box center [1266, 32] width 22 height 22
click at [1076, 35] on div "Cancel Courses Previous courses Next courses [PERSON_NAME] Writing 12 Related L…" at bounding box center [694, 32] width 1361 height 44
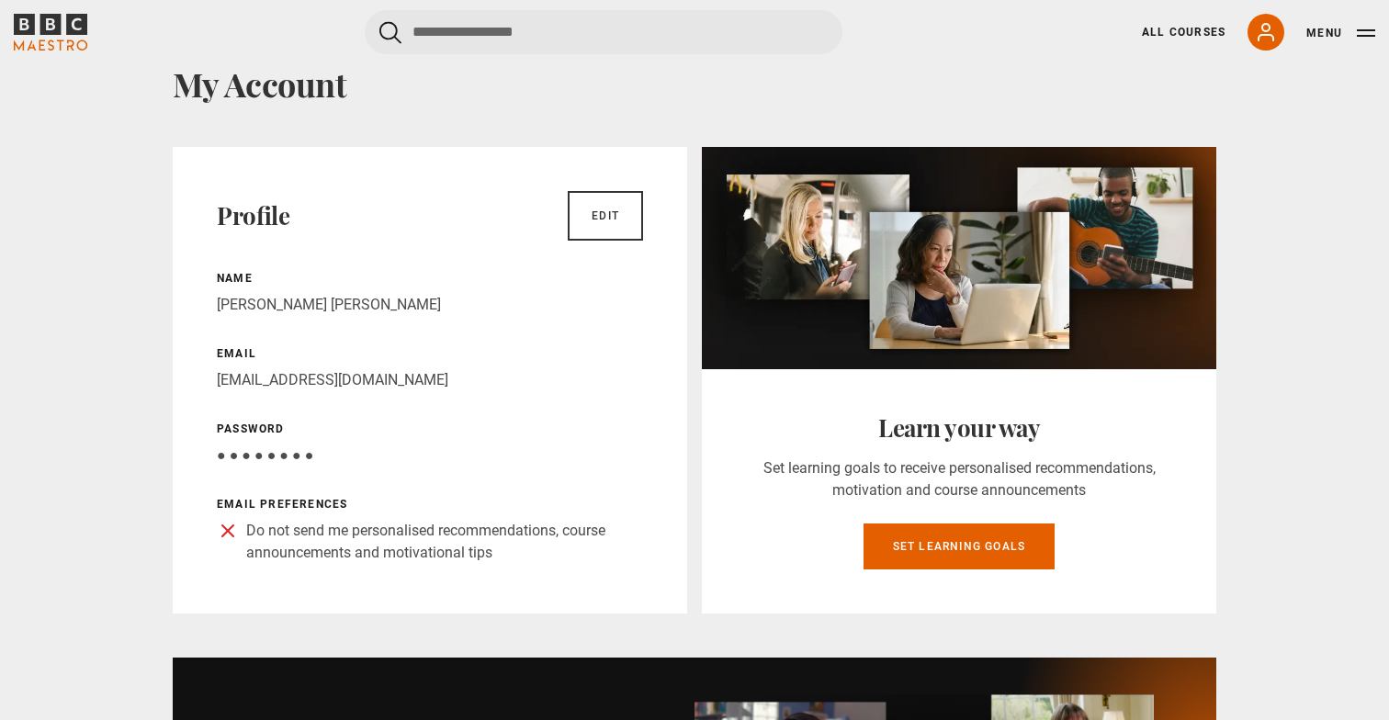
scroll to position [99, 0]
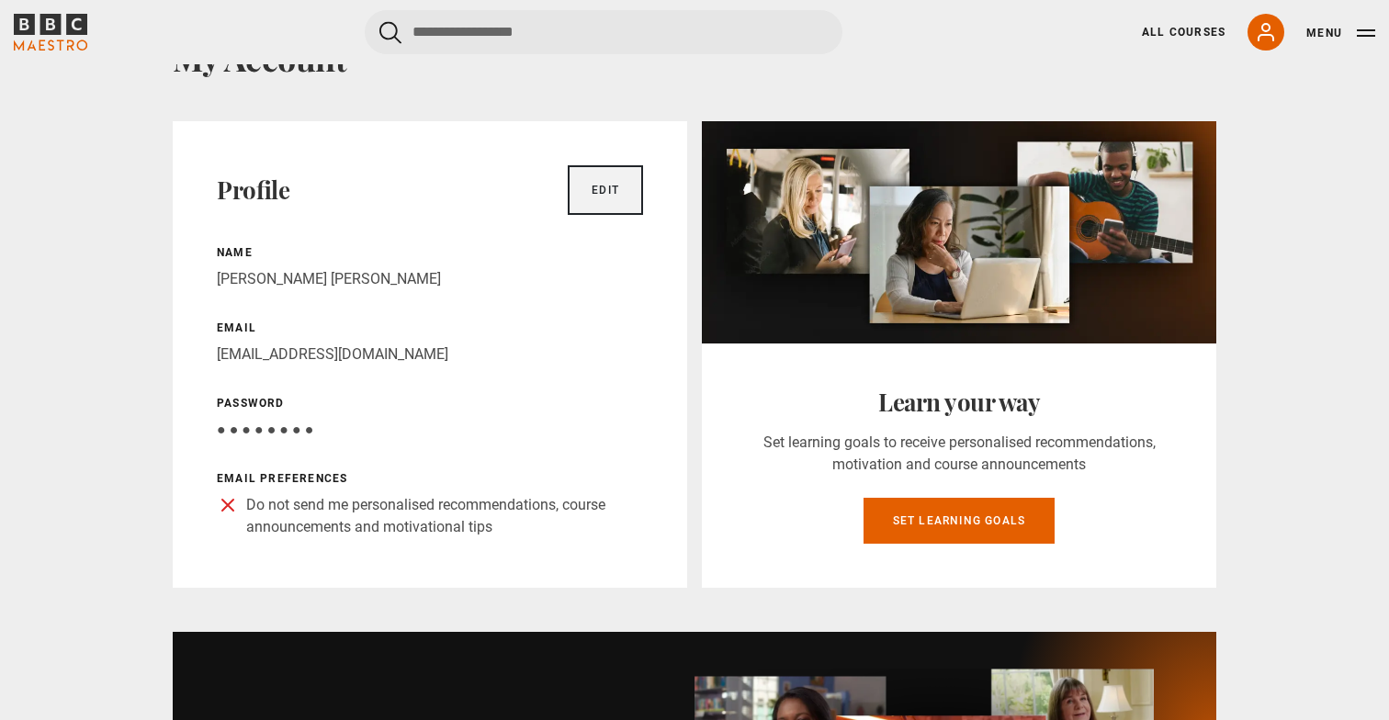
click at [625, 188] on link "Edit" at bounding box center [605, 190] width 75 height 50
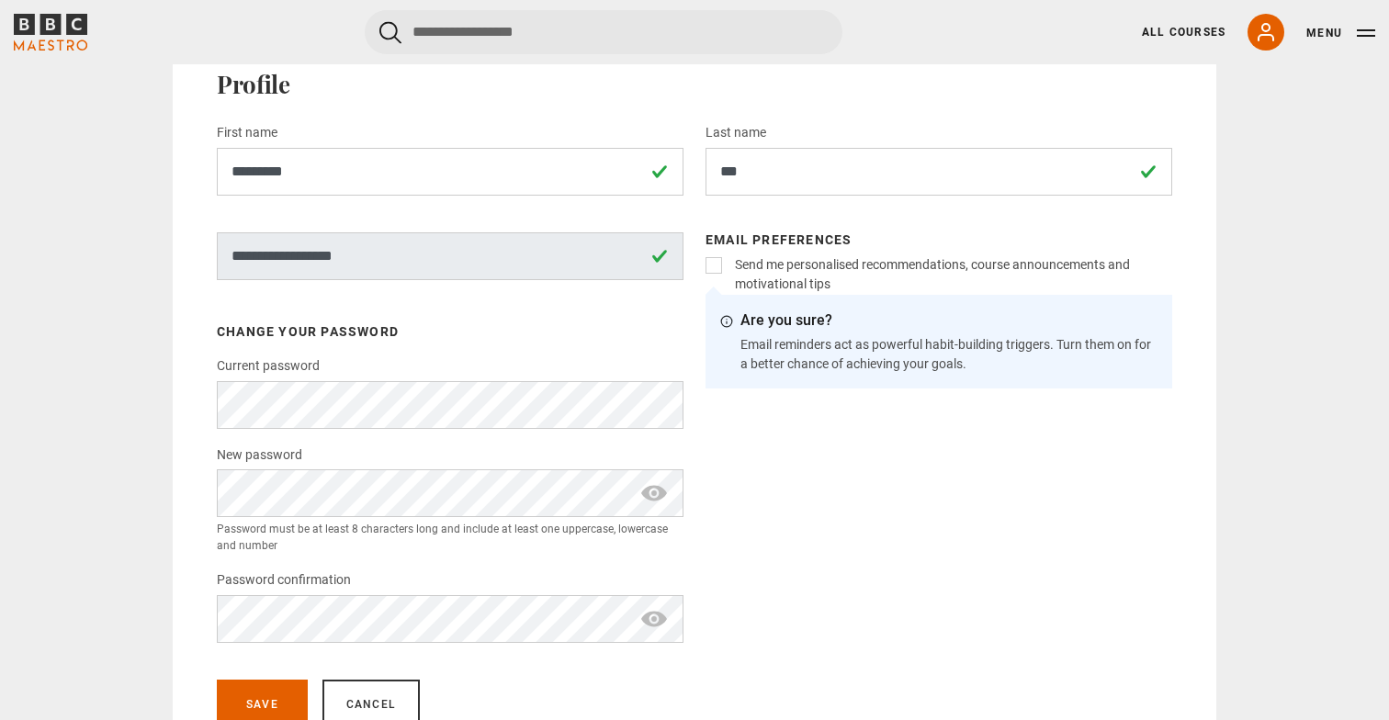
scroll to position [201, 0]
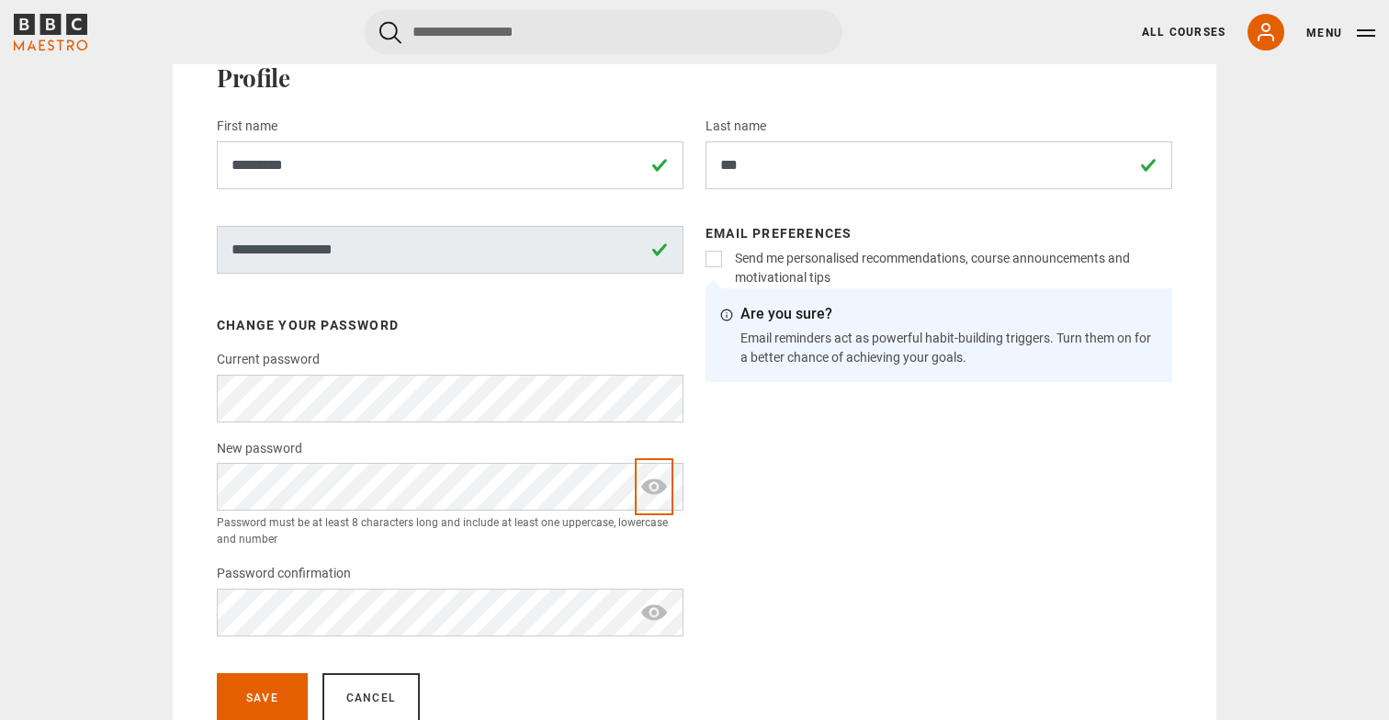
click at [651, 490] on span "show password" at bounding box center [653, 487] width 29 height 48
click at [660, 616] on span "show password" at bounding box center [653, 613] width 29 height 48
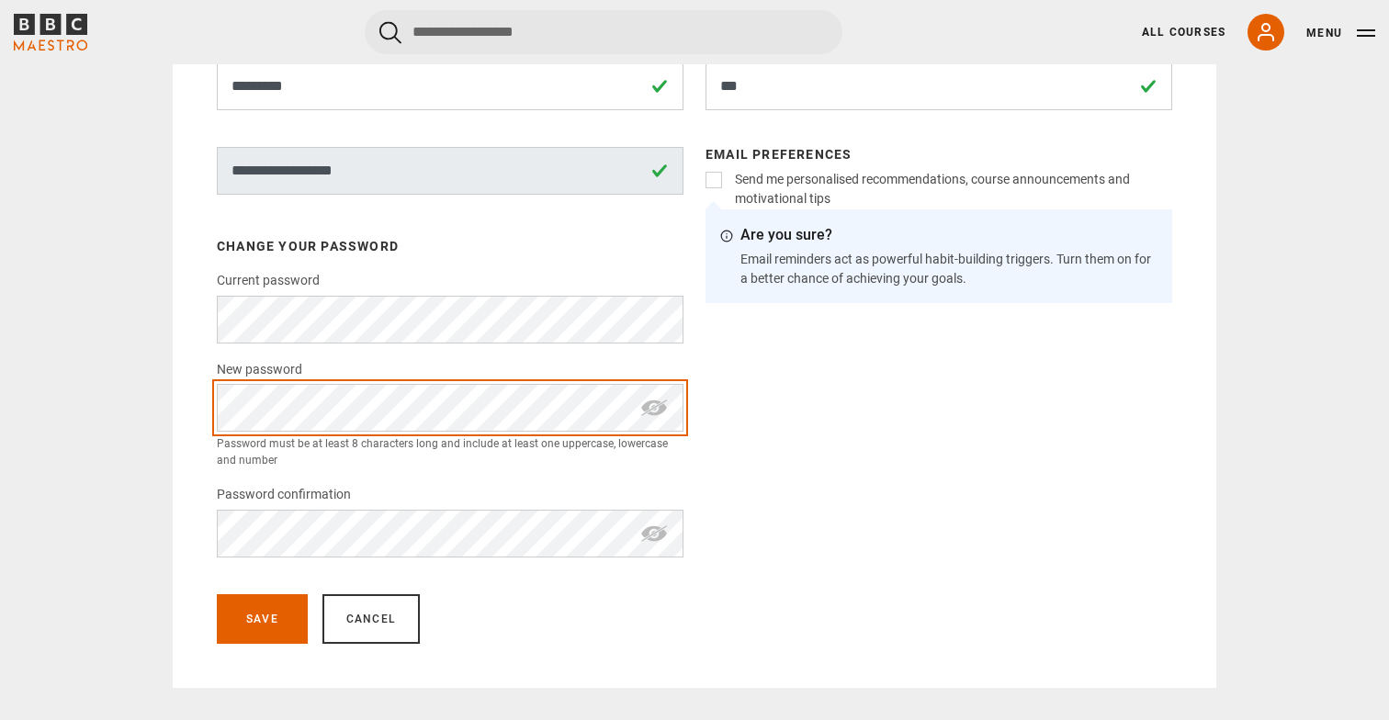
scroll to position [278, 0]
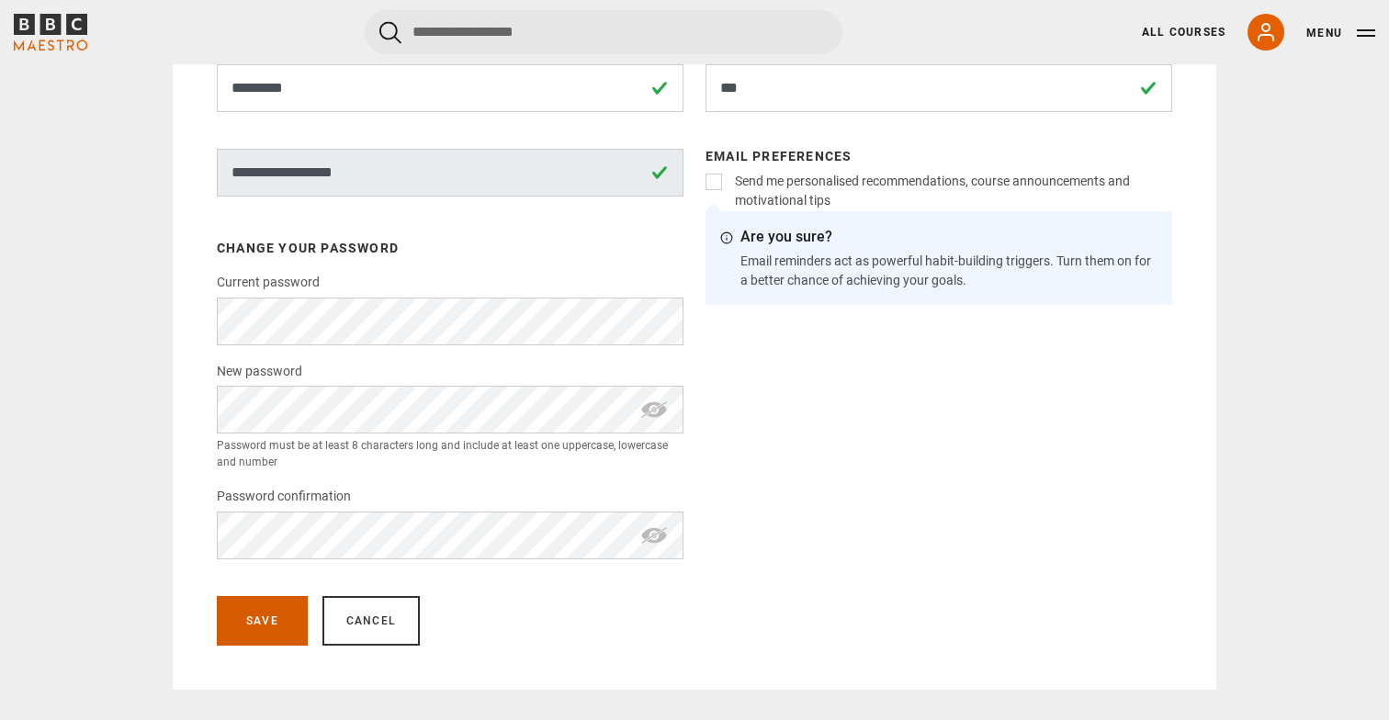
click at [256, 626] on button "Save" at bounding box center [262, 621] width 91 height 50
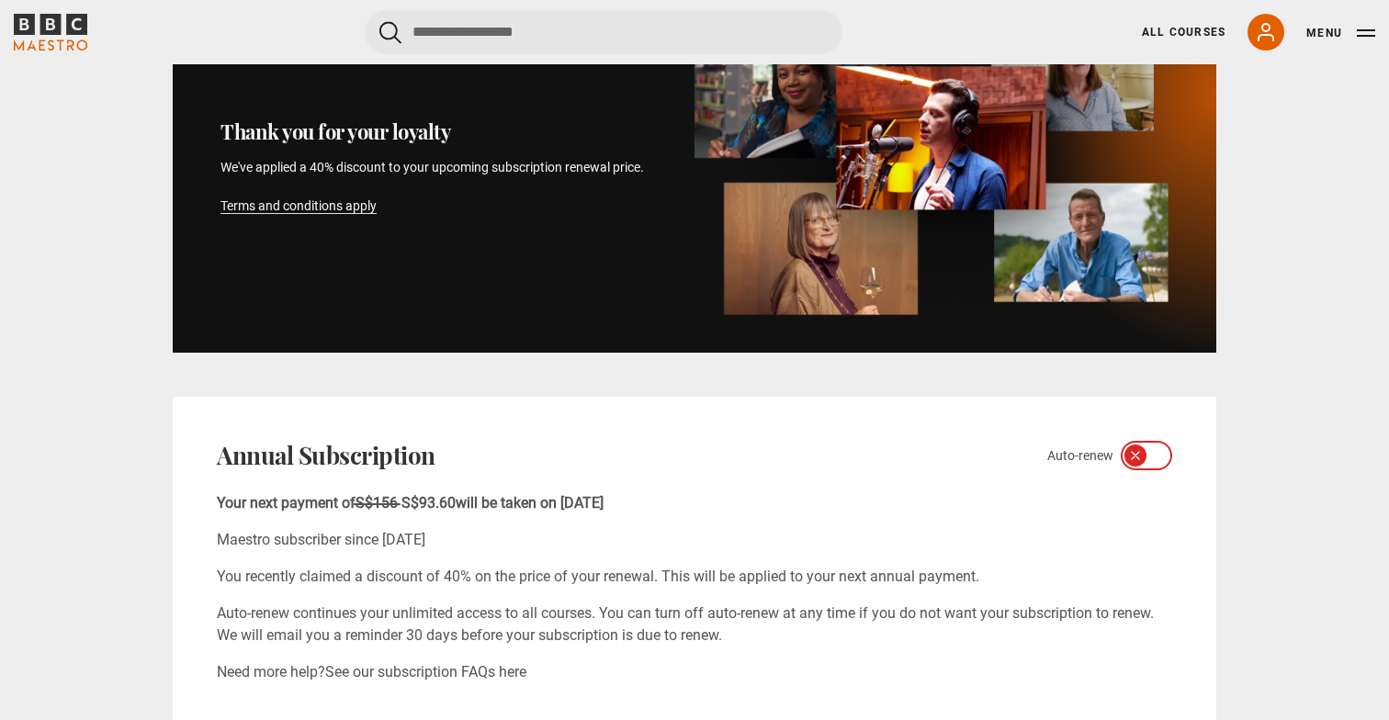
scroll to position [810, 0]
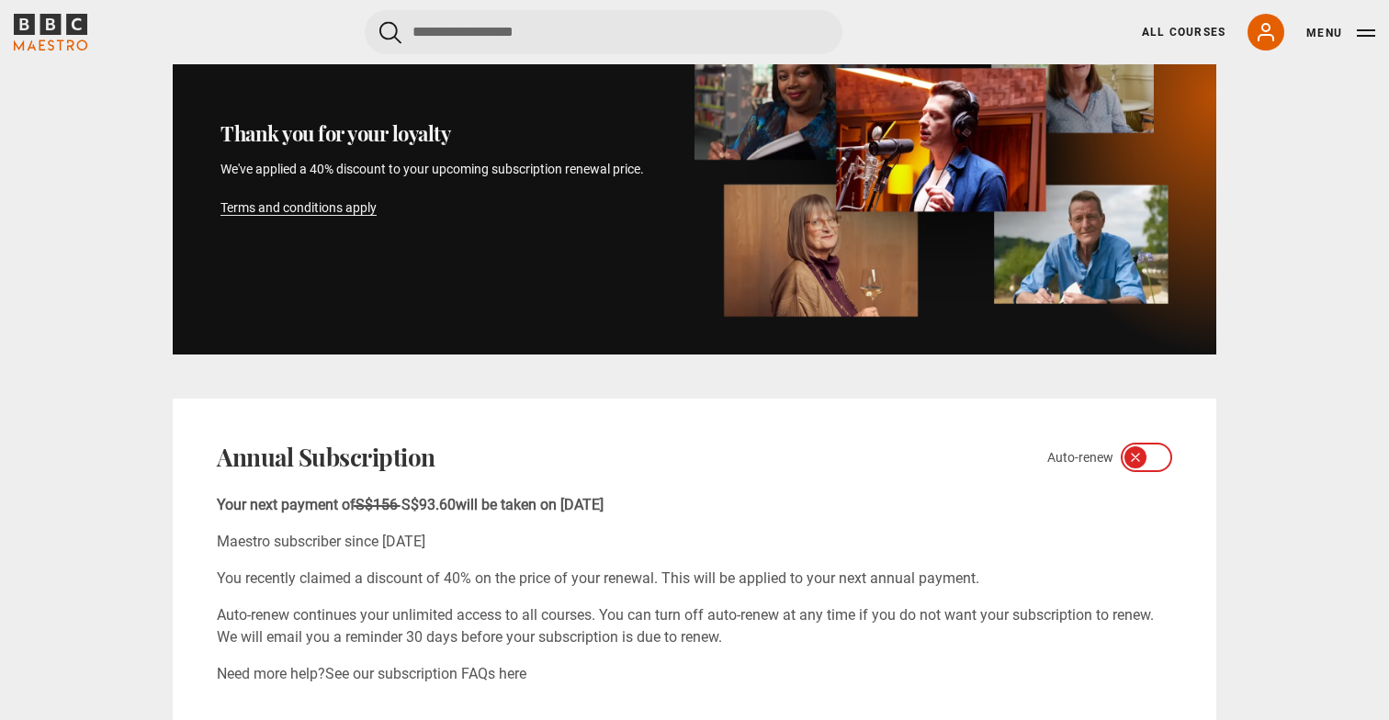
click at [1144, 467] on div at bounding box center [1146, 457] width 51 height 29
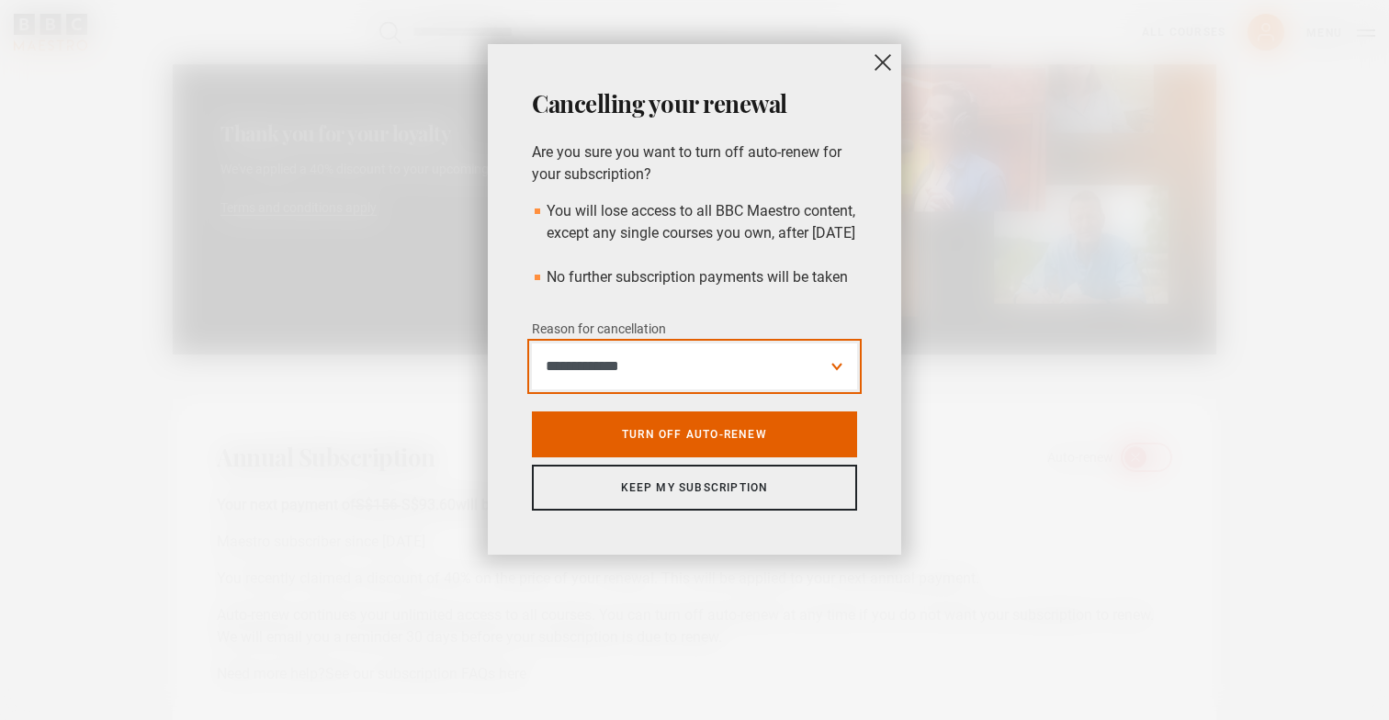
click at [773, 389] on select "**********" at bounding box center [694, 367] width 325 height 46
click at [869, 63] on button "close" at bounding box center [882, 62] width 37 height 37
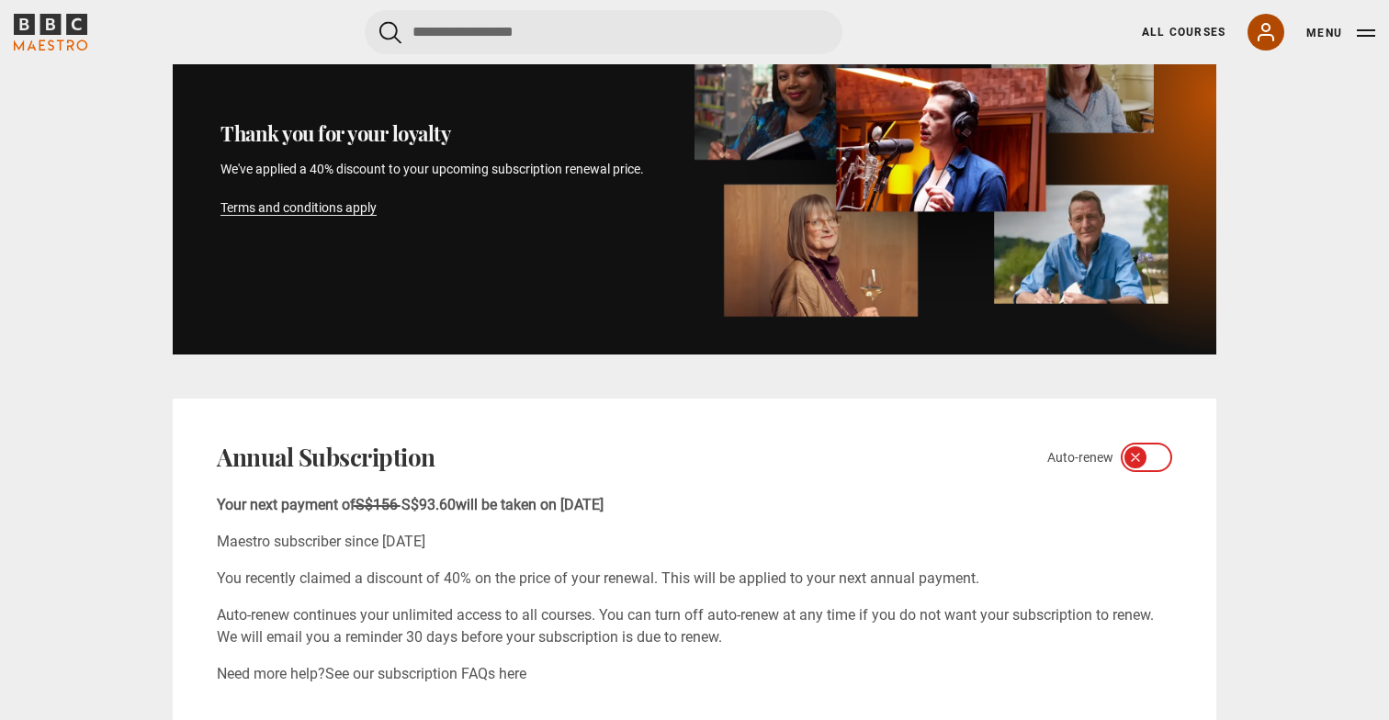
click at [1275, 33] on icon at bounding box center [1266, 32] width 22 height 22
click at [1339, 28] on button "Menu" at bounding box center [1340, 33] width 69 height 18
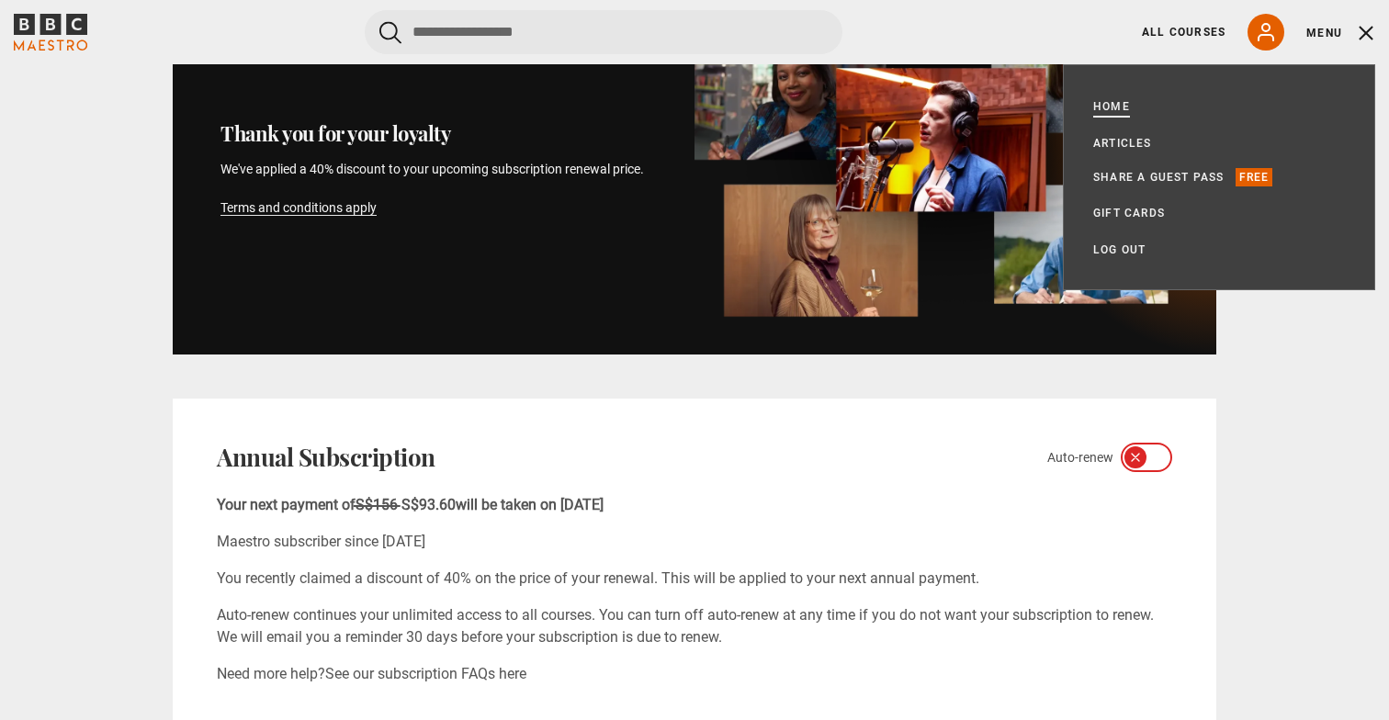
click at [1114, 110] on link "Home" at bounding box center [1111, 106] width 37 height 18
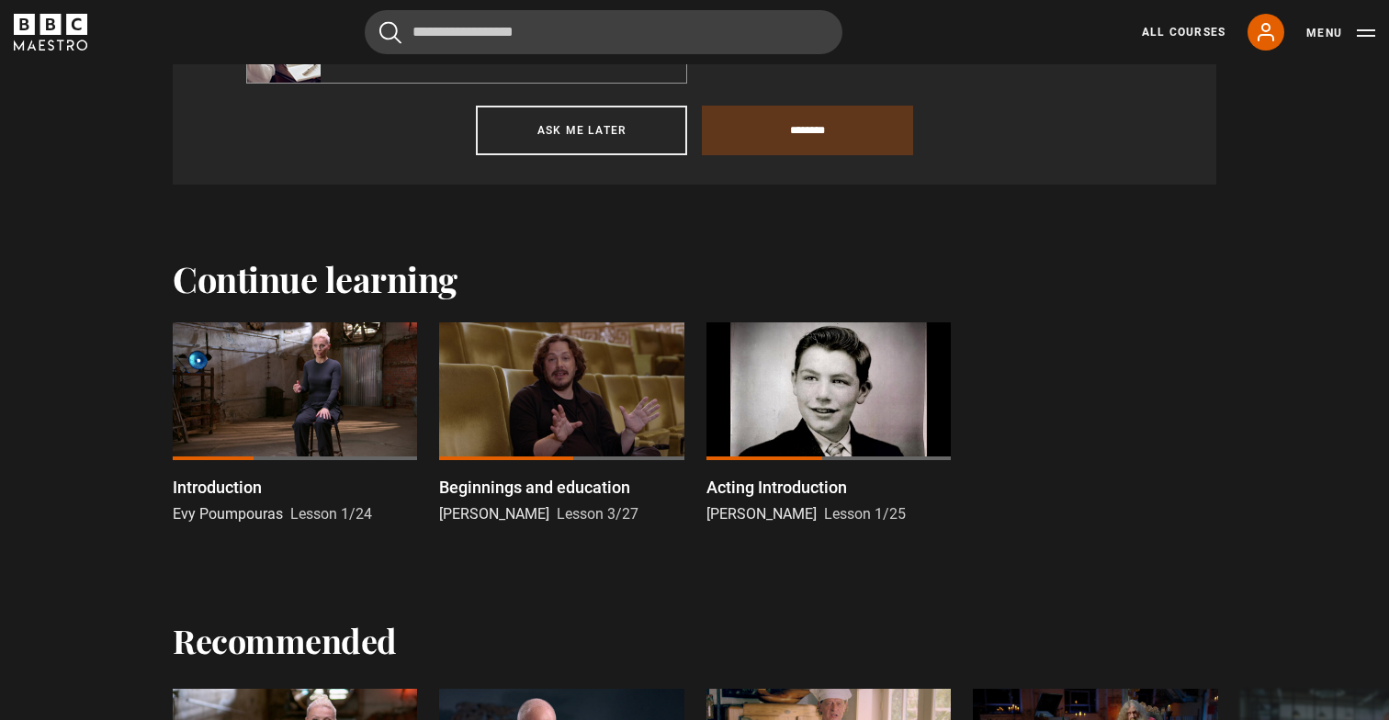
scroll to position [1009, 0]
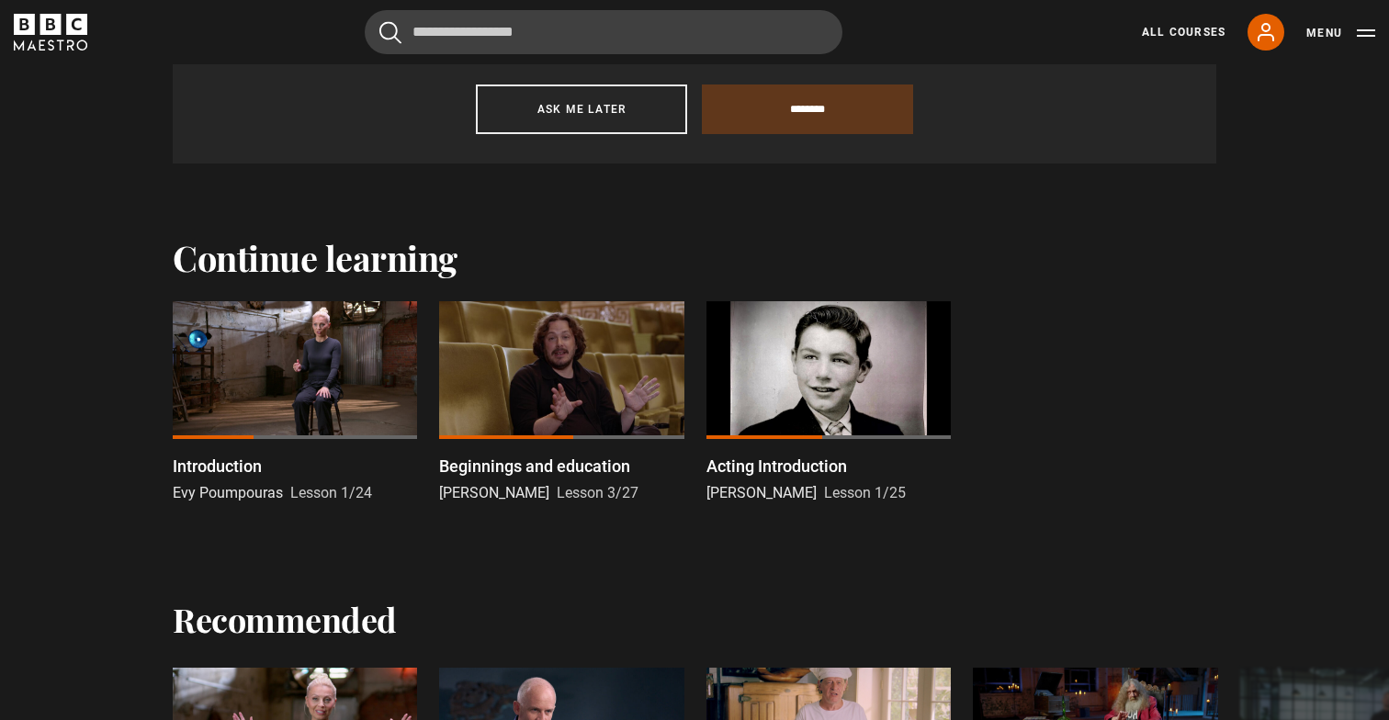
click at [326, 376] on div at bounding box center [295, 370] width 244 height 138
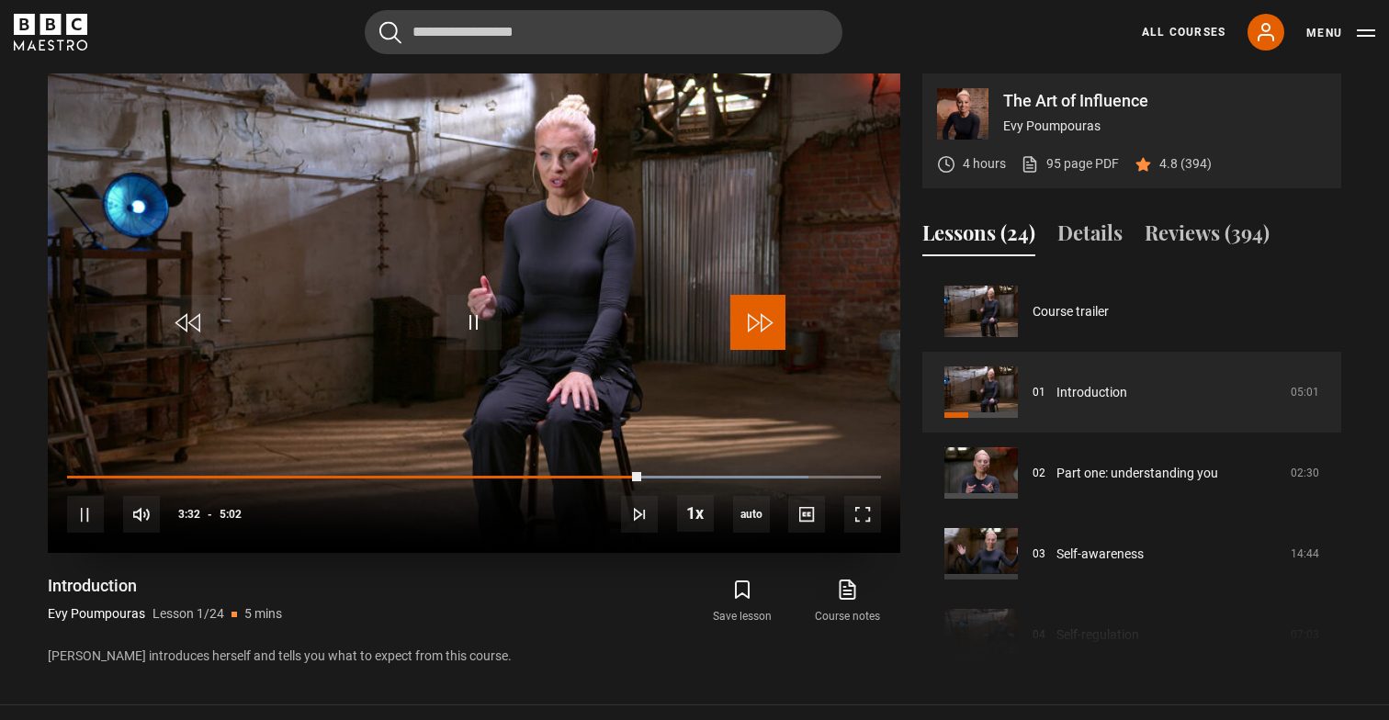
click at [763, 332] on span "Video Player" at bounding box center [757, 322] width 55 height 55
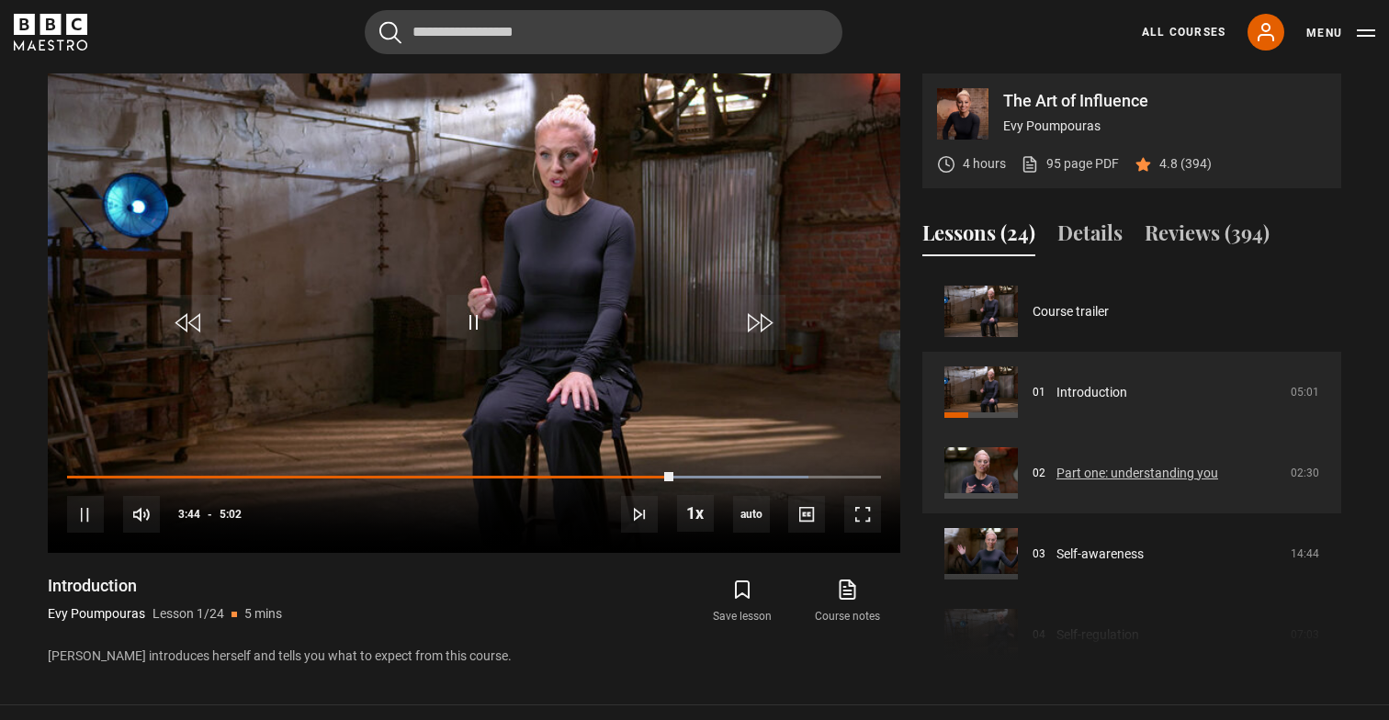
click at [1121, 475] on link "Part one: understanding you" at bounding box center [1137, 473] width 162 height 19
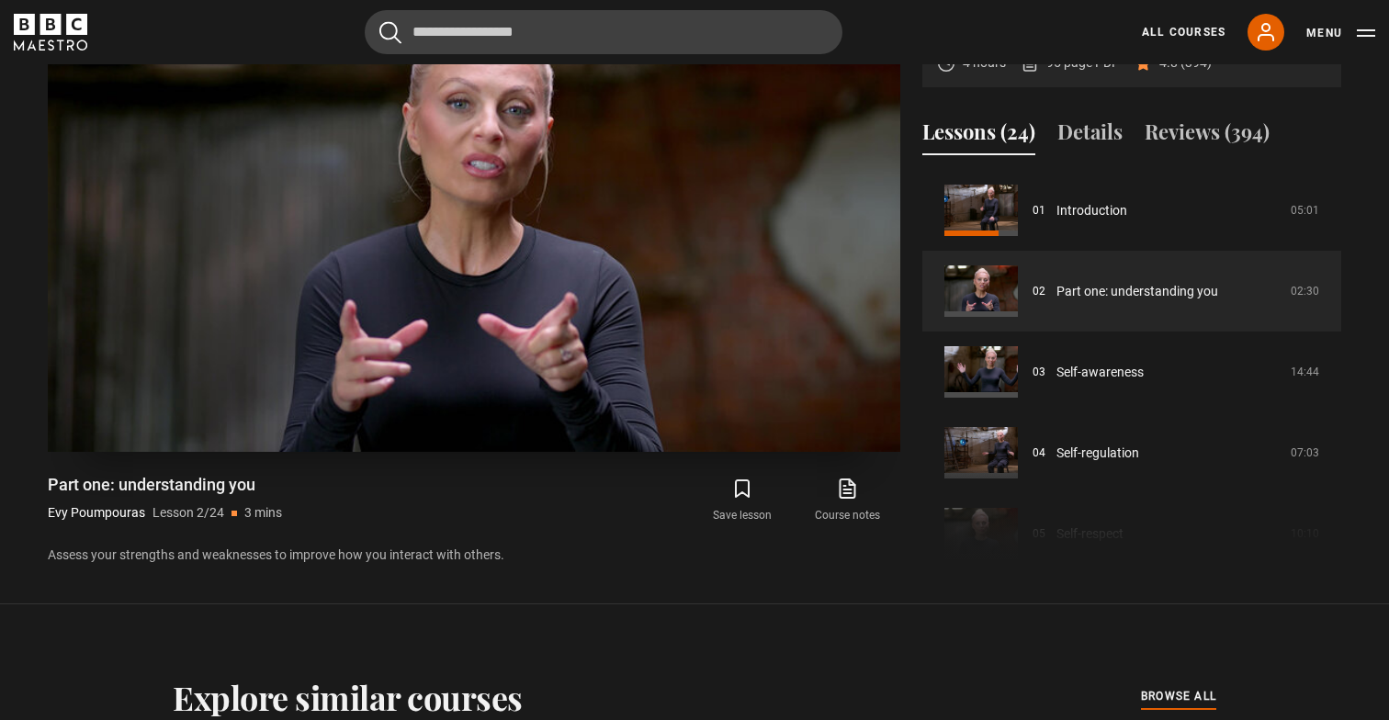
scroll to position [802, 0]
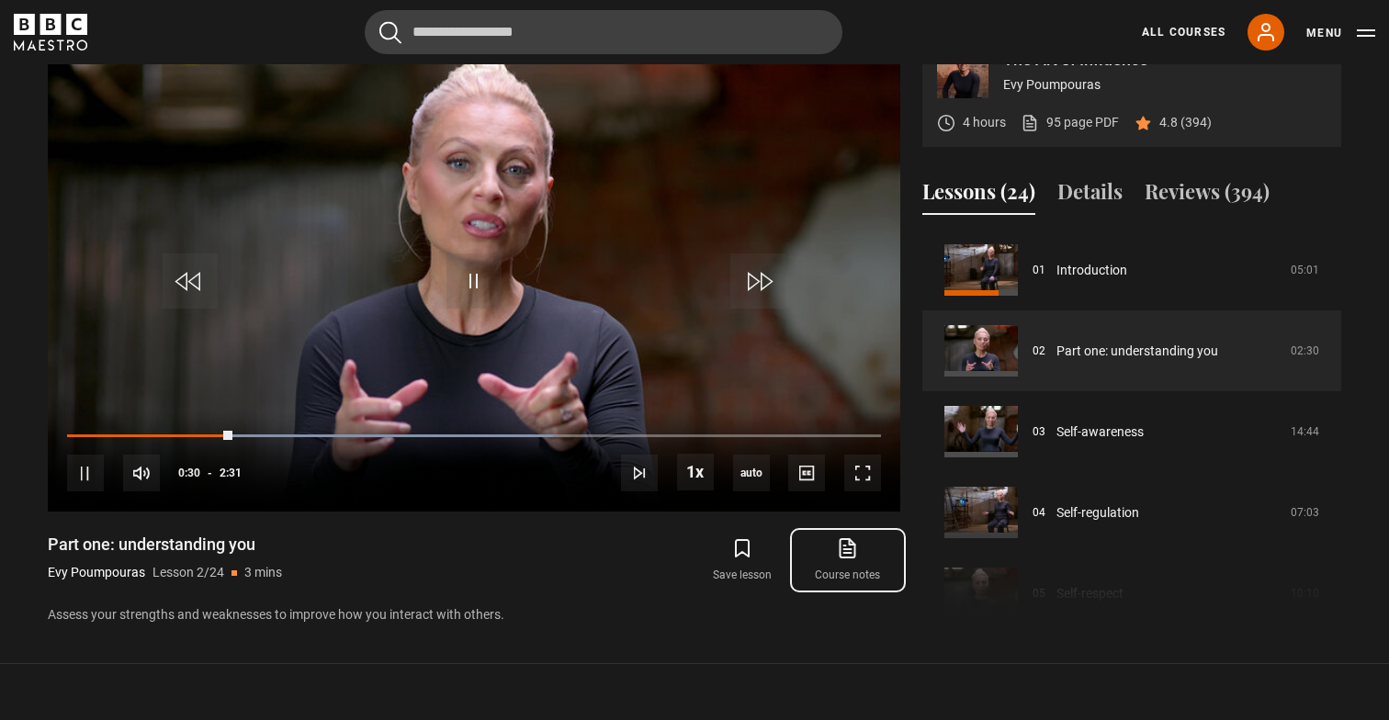
click at [838, 548] on icon at bounding box center [847, 548] width 23 height 22
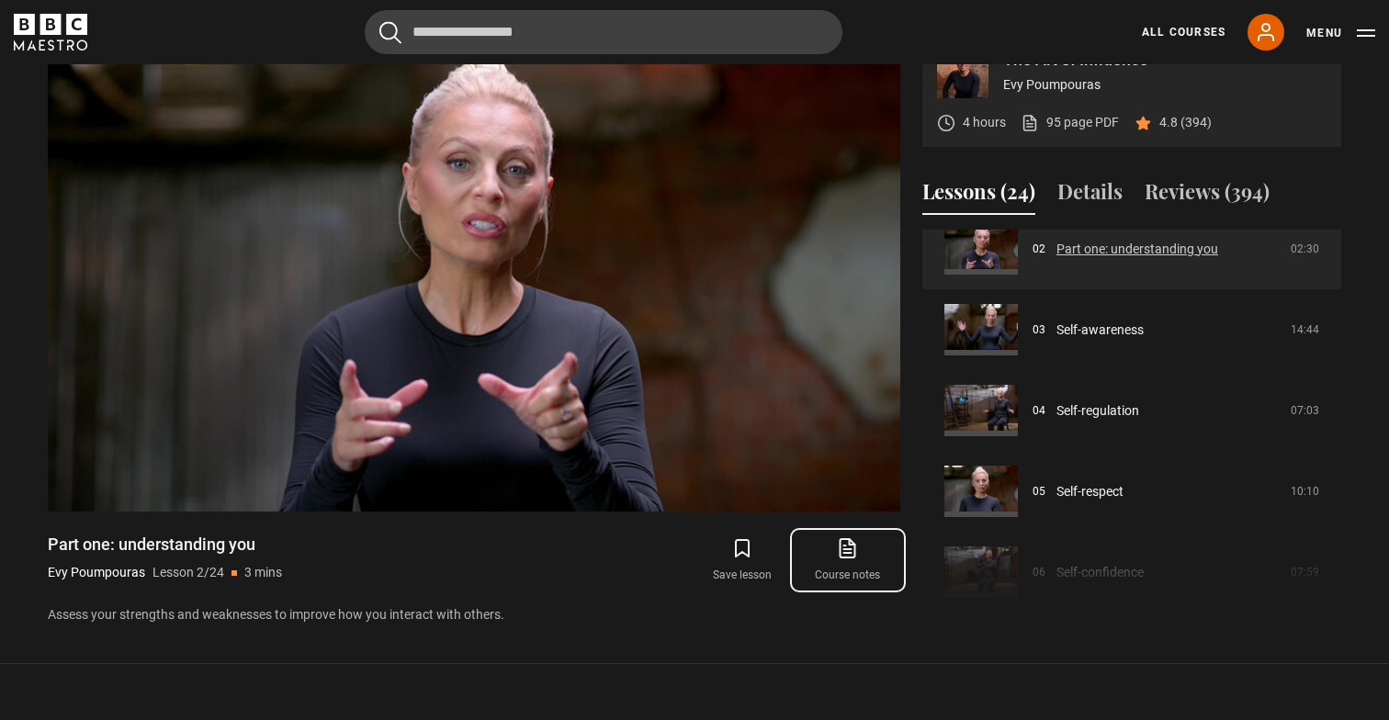
scroll to position [159, 0]
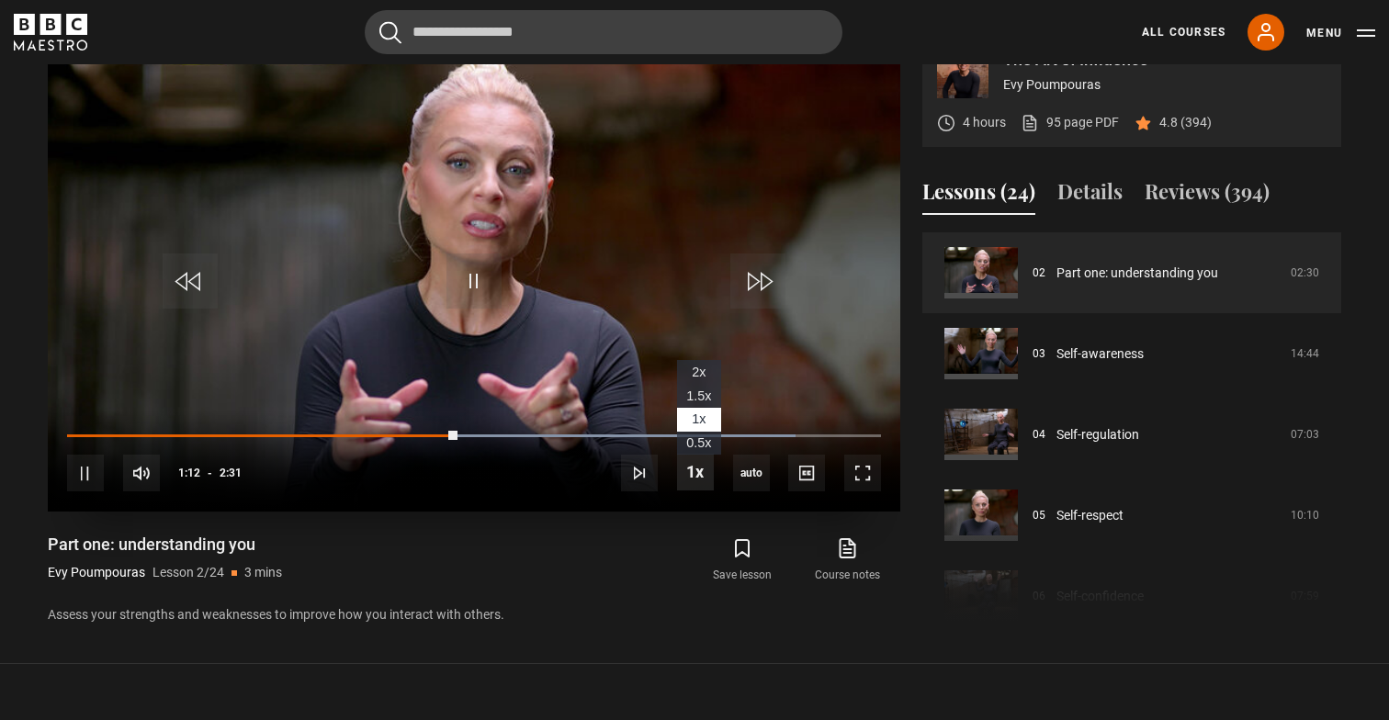
click at [693, 463] on span "Video Player" at bounding box center [695, 472] width 37 height 37
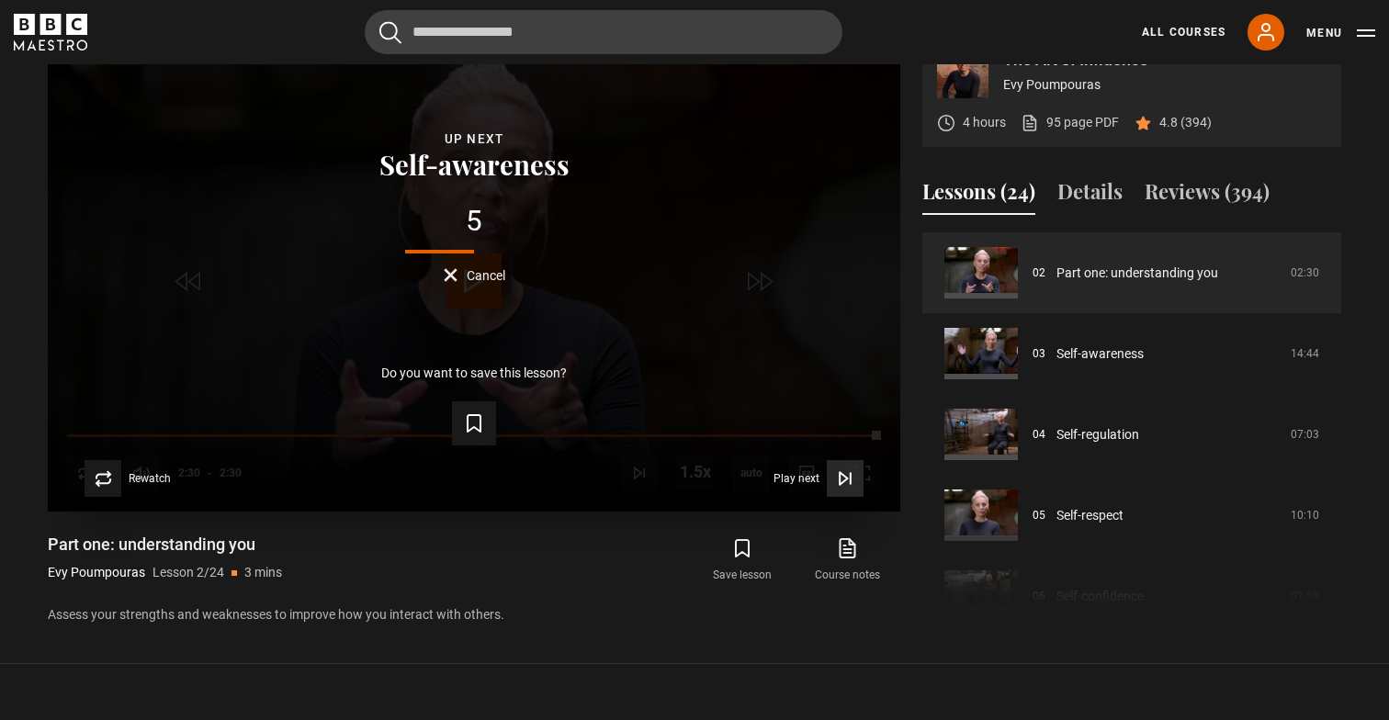
click at [839, 490] on span "Video Player" at bounding box center [845, 478] width 37 height 37
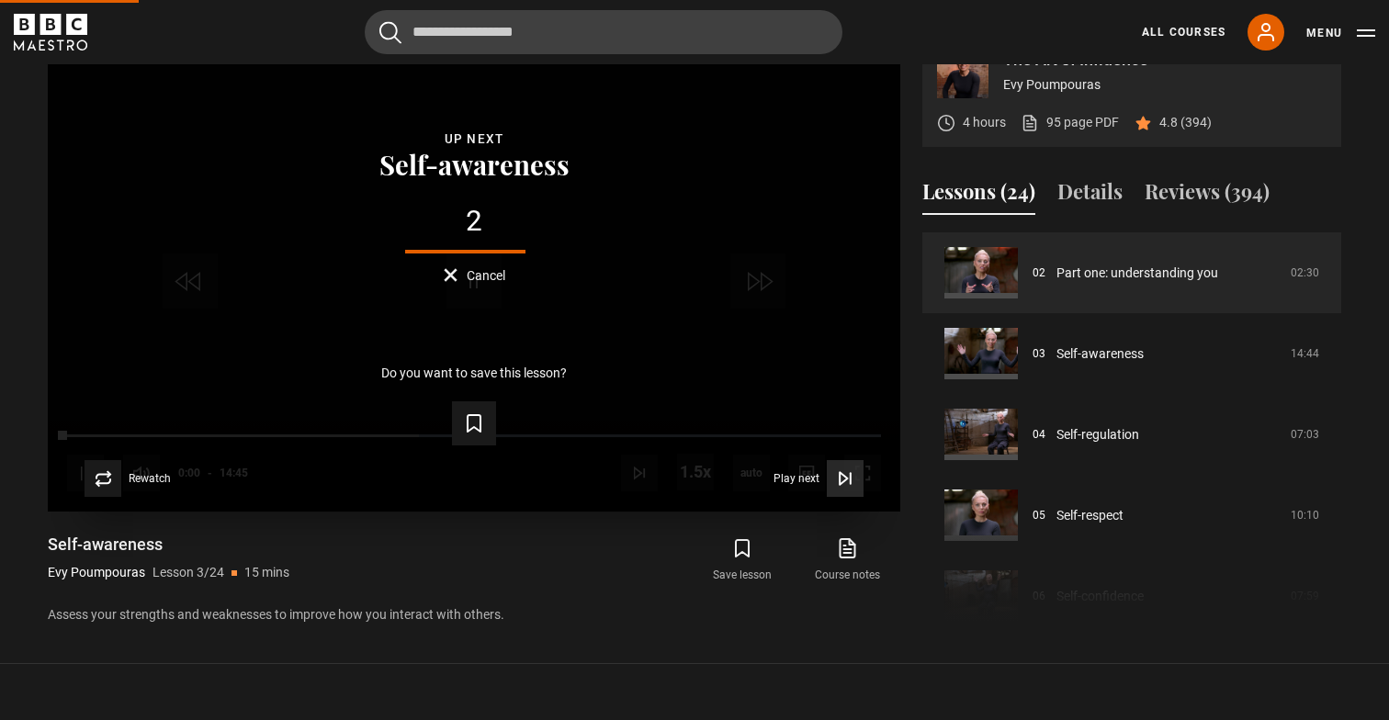
click at [843, 486] on icon "Video Player" at bounding box center [845, 478] width 18 height 18
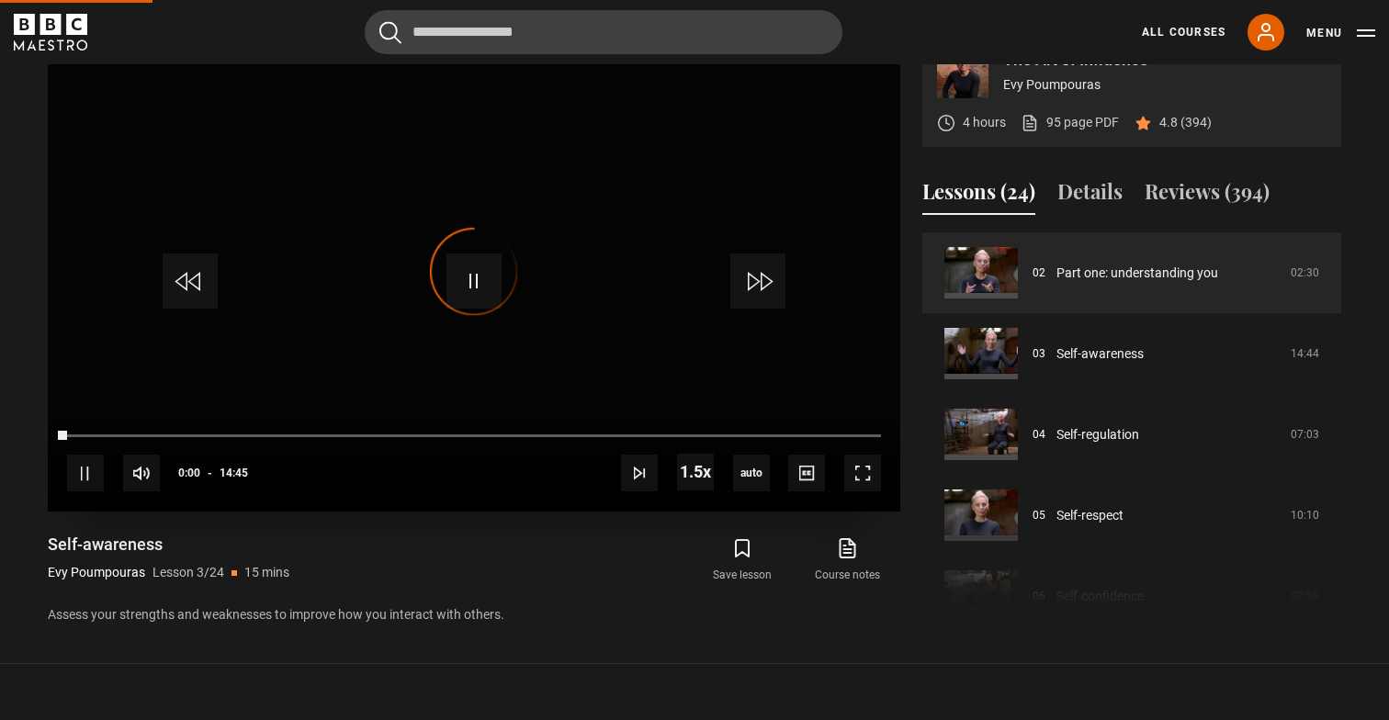
click at [843, 486] on video-js "Video Player is loading. Play Lesson Part one: understanding you 10s Skip Back …" at bounding box center [474, 271] width 852 height 479
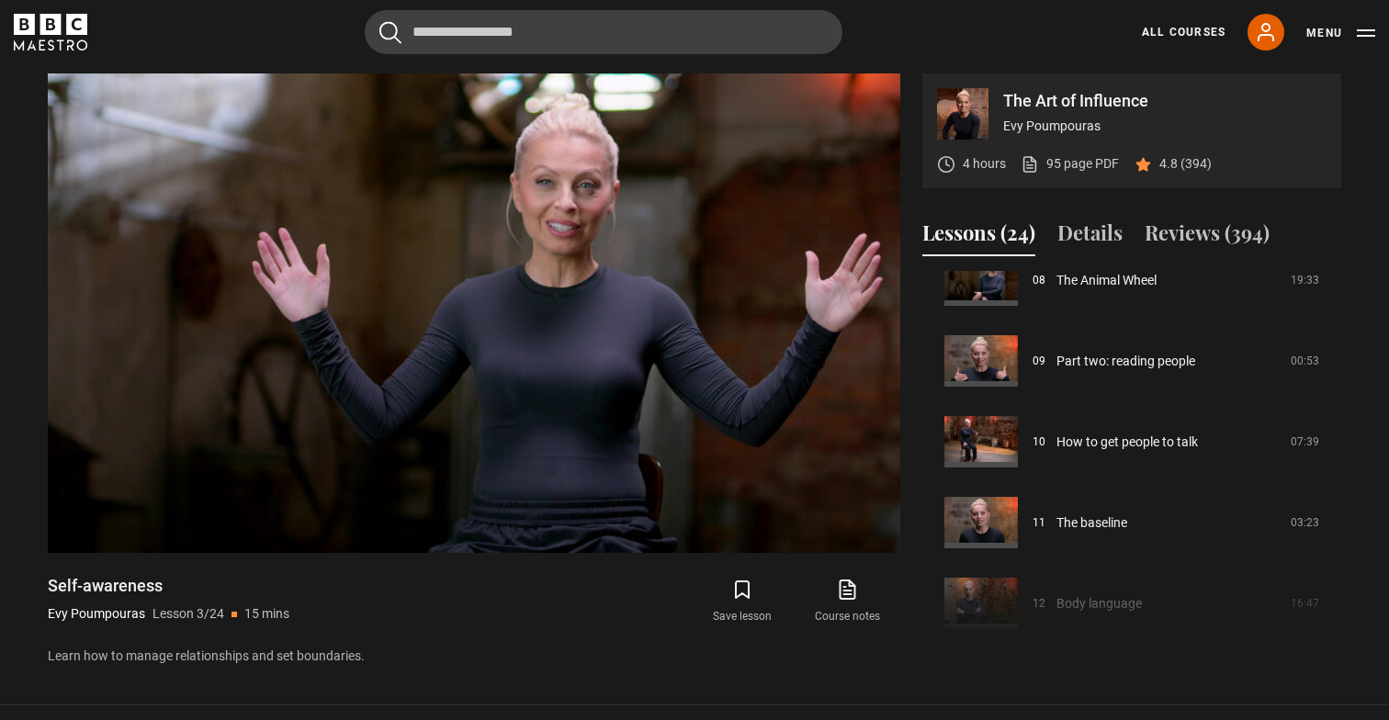
scroll to position [682, 0]
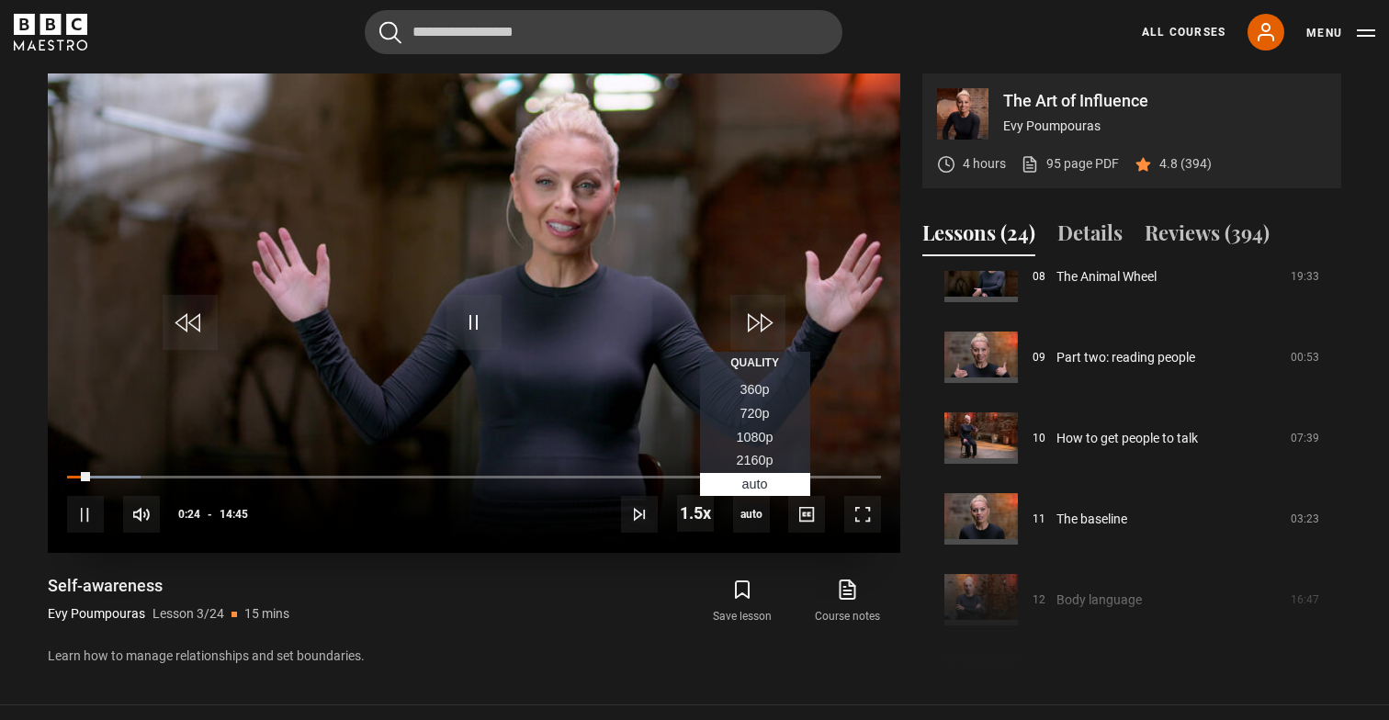
click at [743, 440] on span "1080p" at bounding box center [755, 437] width 37 height 15
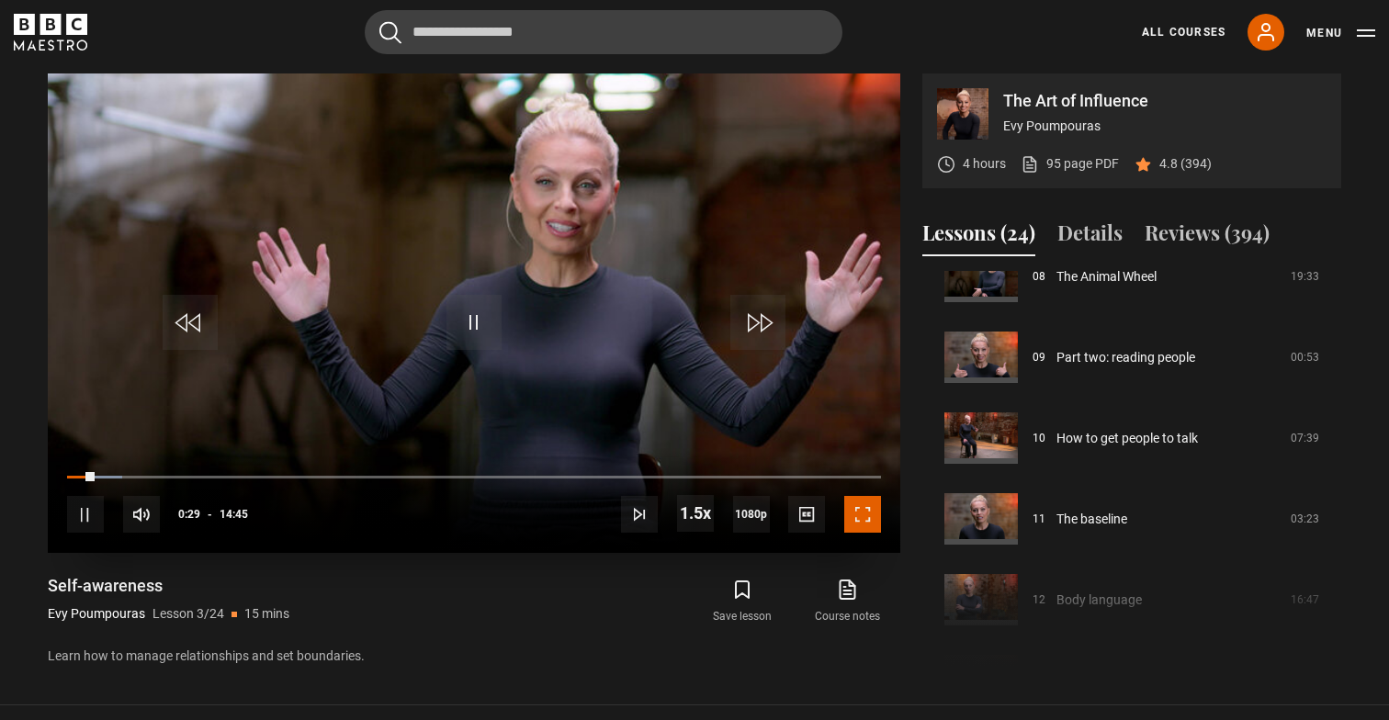
click at [872, 524] on span "Video Player" at bounding box center [862, 514] width 37 height 37
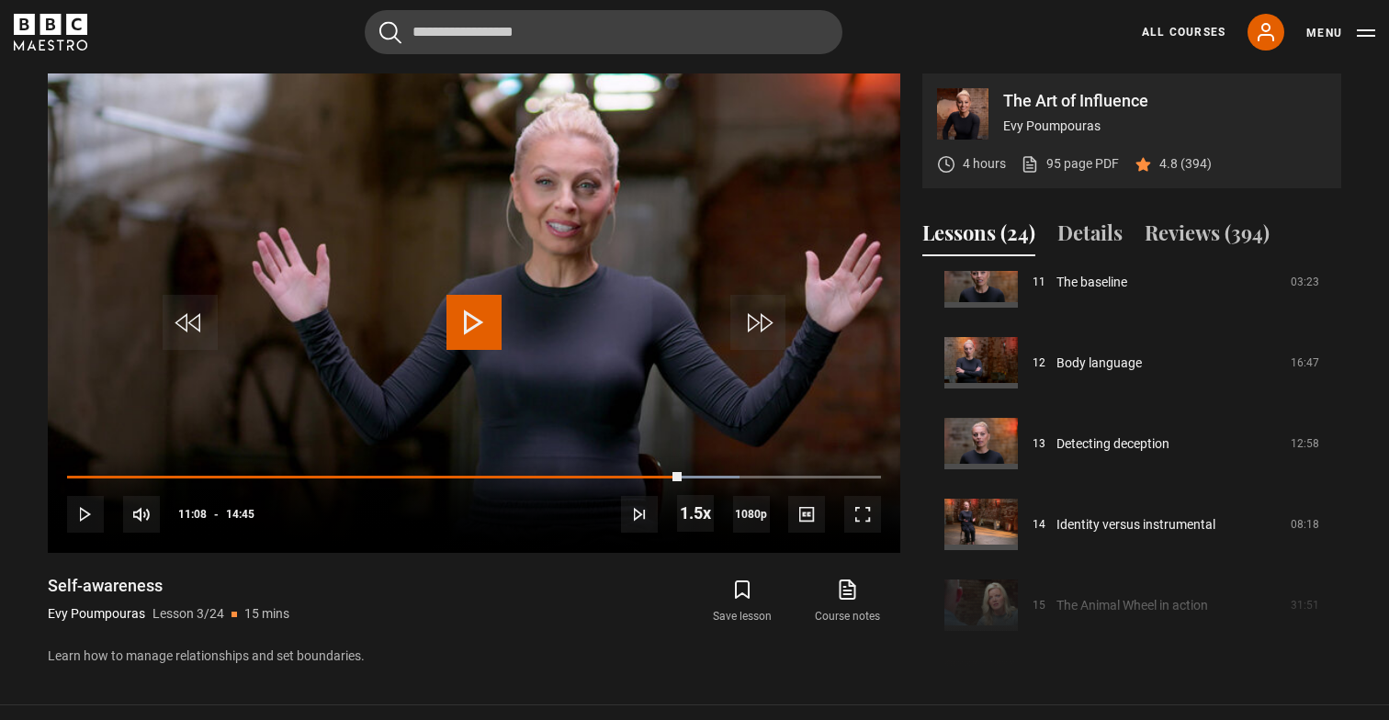
scroll to position [922, 0]
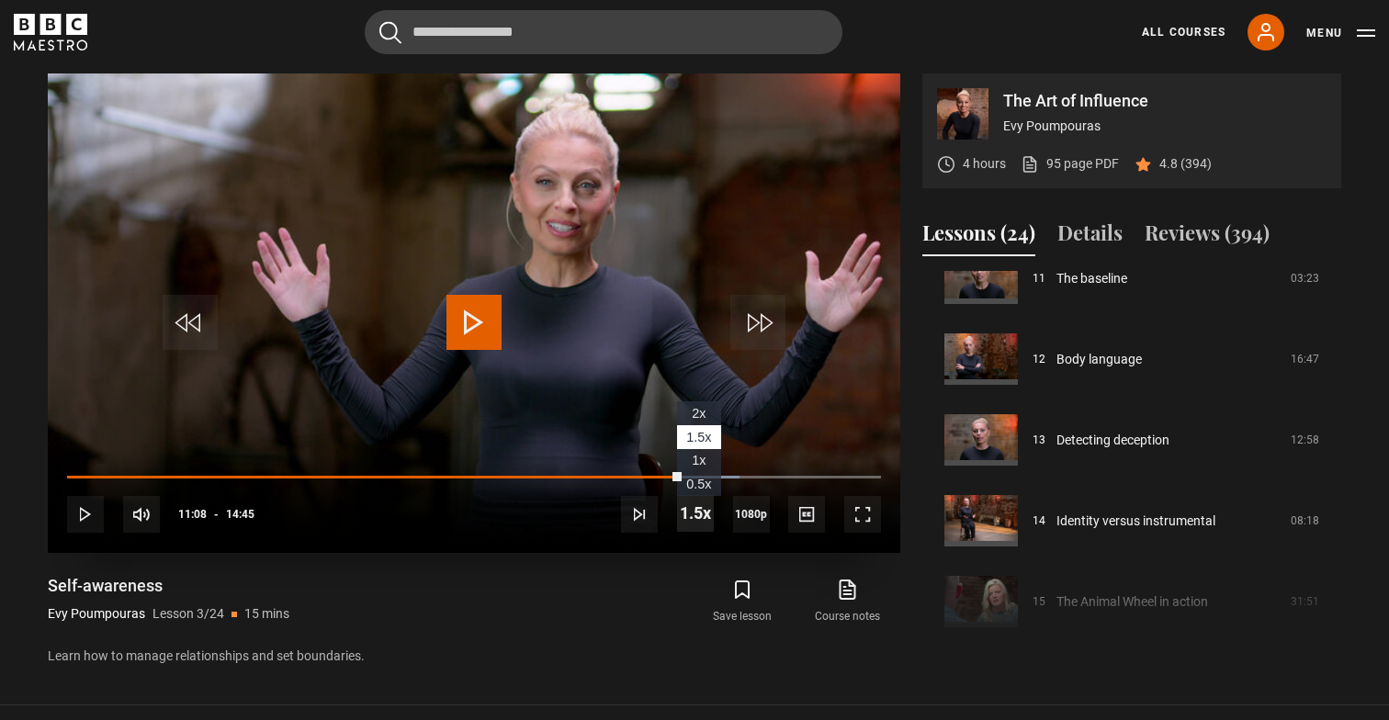
click at [710, 513] on span "Video Player" at bounding box center [695, 513] width 37 height 37
